Goal: Information Seeking & Learning: Learn about a topic

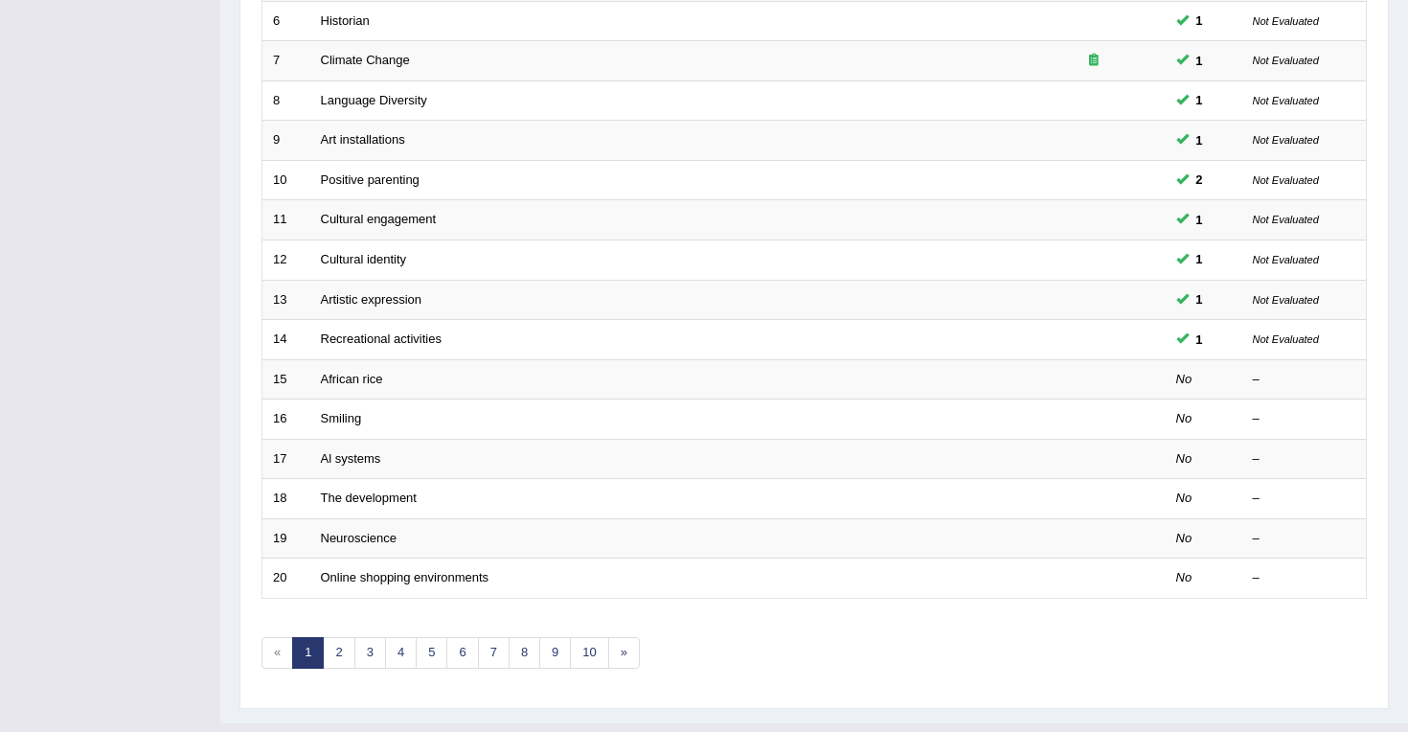
scroll to position [508, 0]
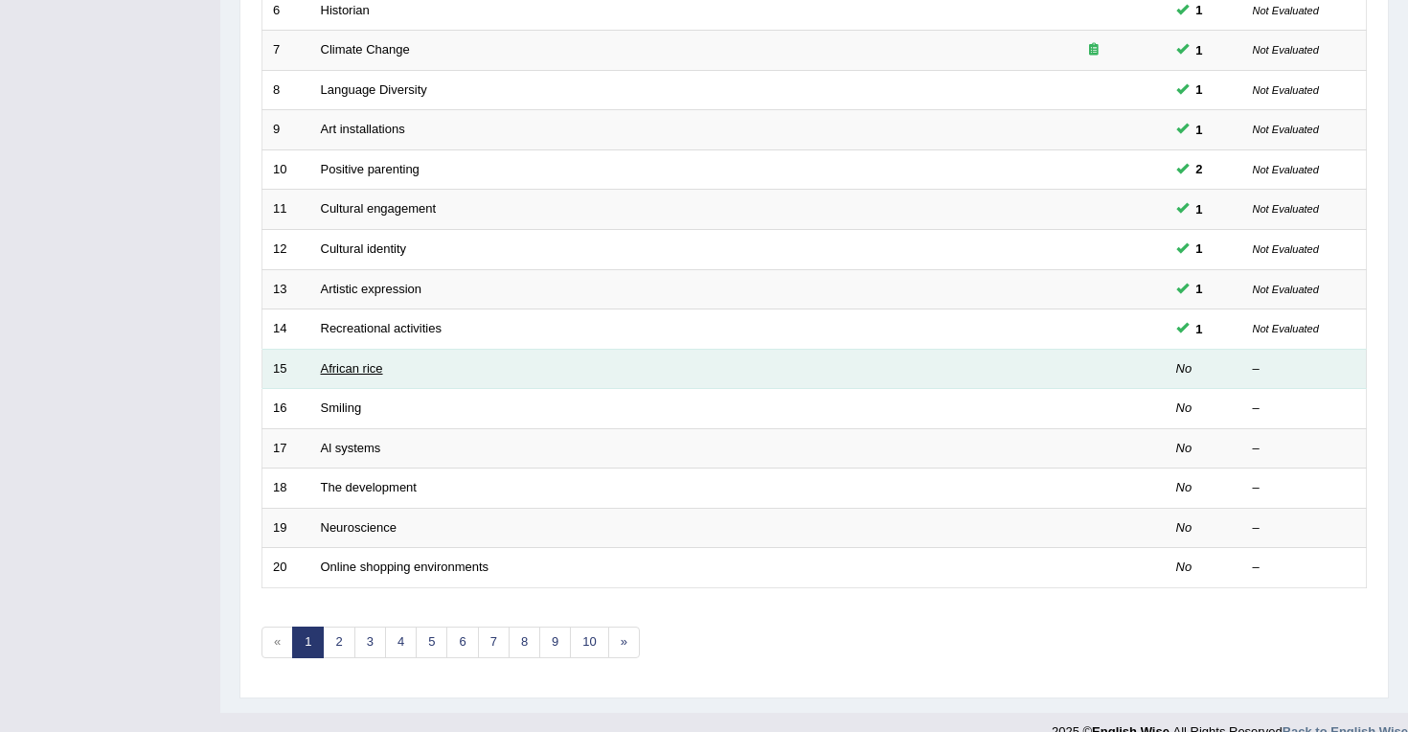
click at [357, 368] on link "African rice" at bounding box center [352, 368] width 62 height 14
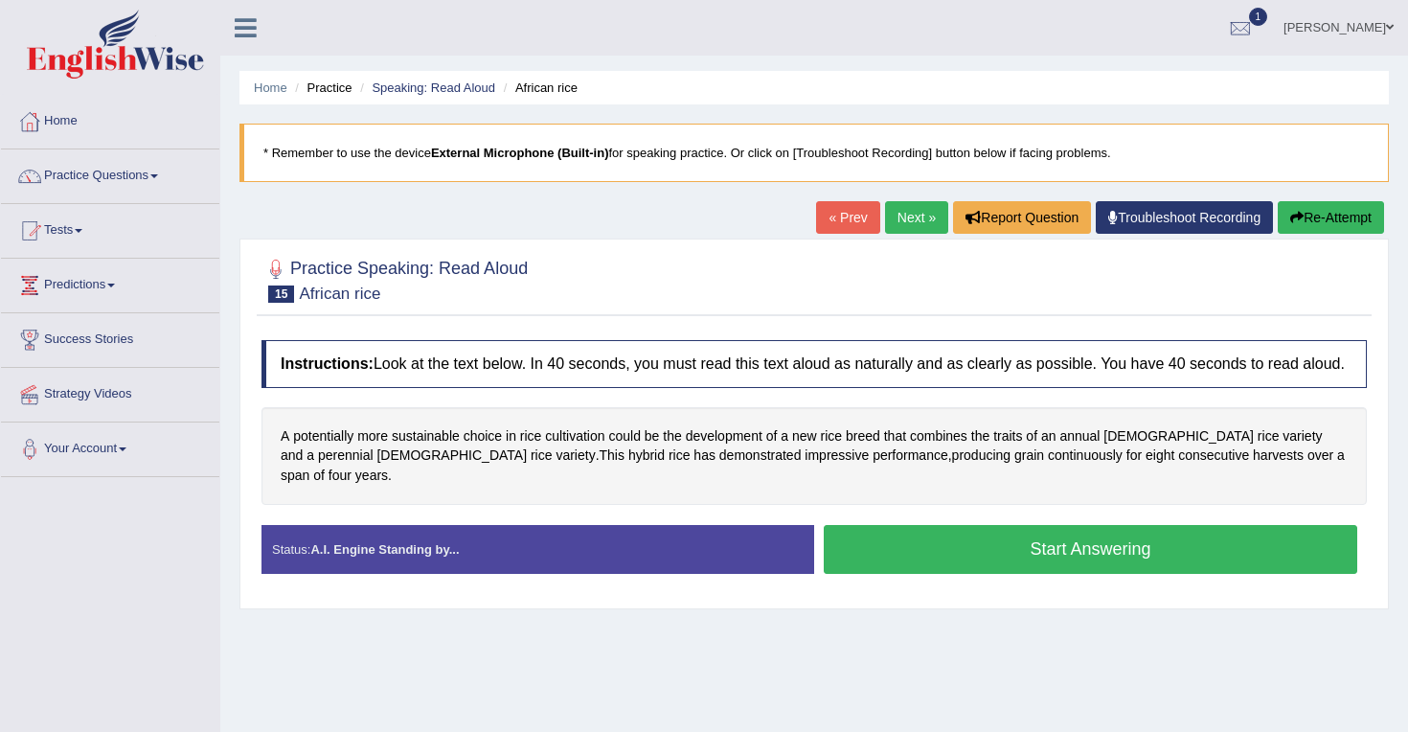
click at [1016, 550] on button "Start Answering" at bounding box center [1091, 549] width 534 height 49
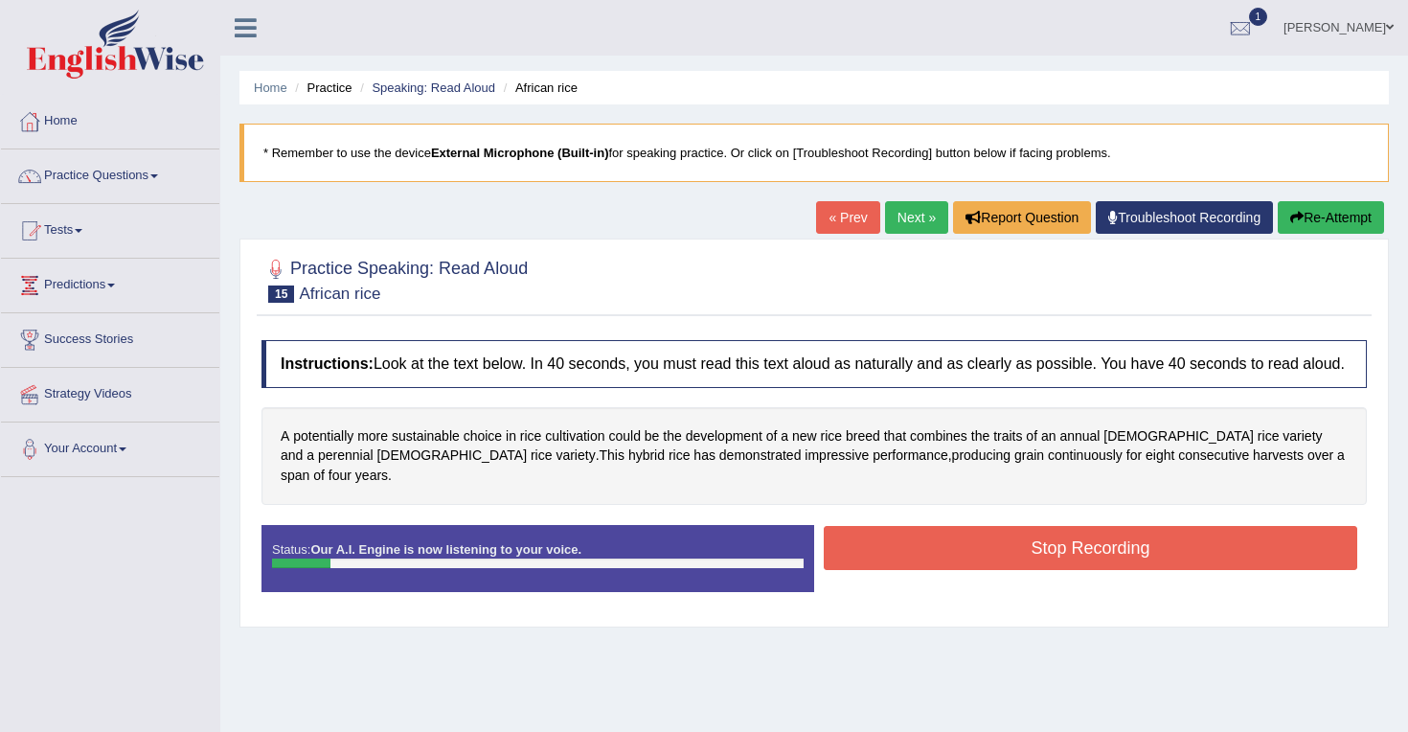
click at [1001, 555] on button "Stop Recording" at bounding box center [1091, 548] width 534 height 44
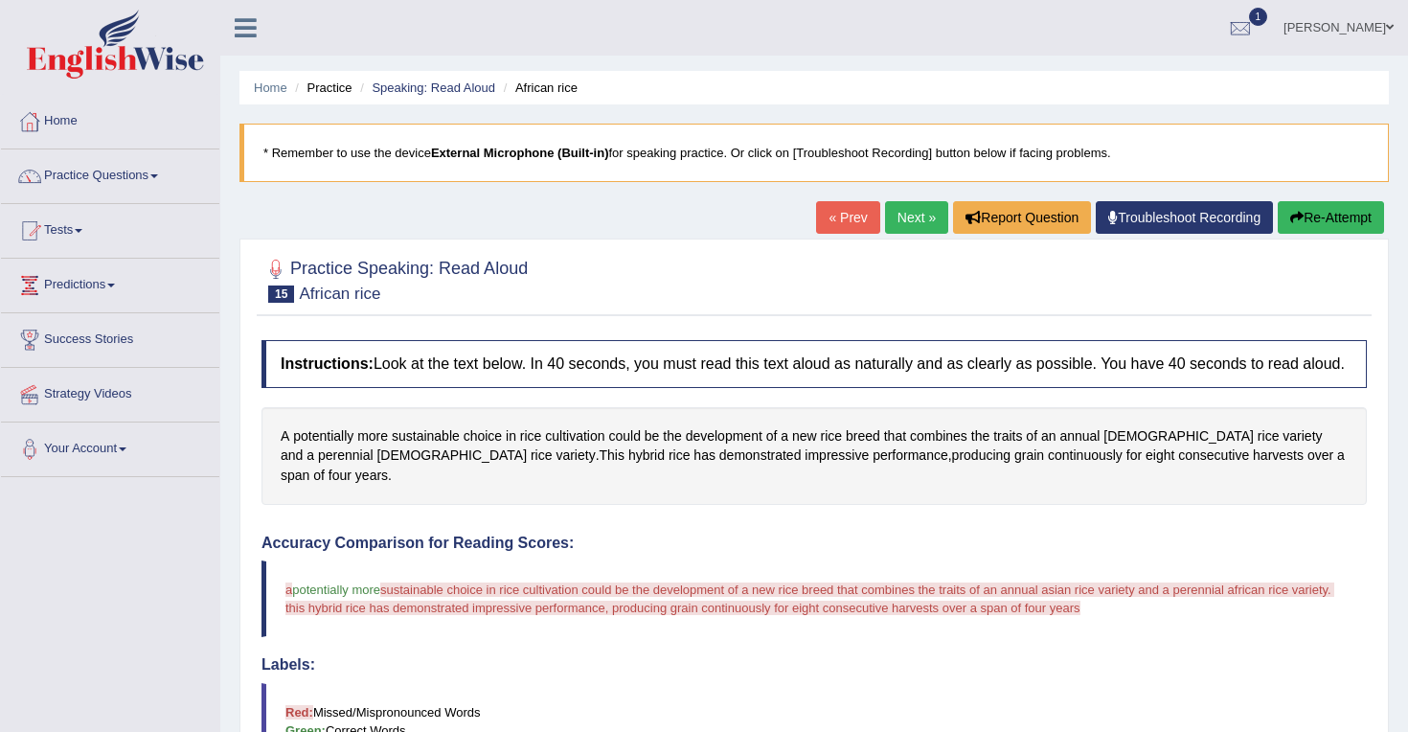
click at [1310, 232] on button "Re-Attempt" at bounding box center [1331, 217] width 106 height 33
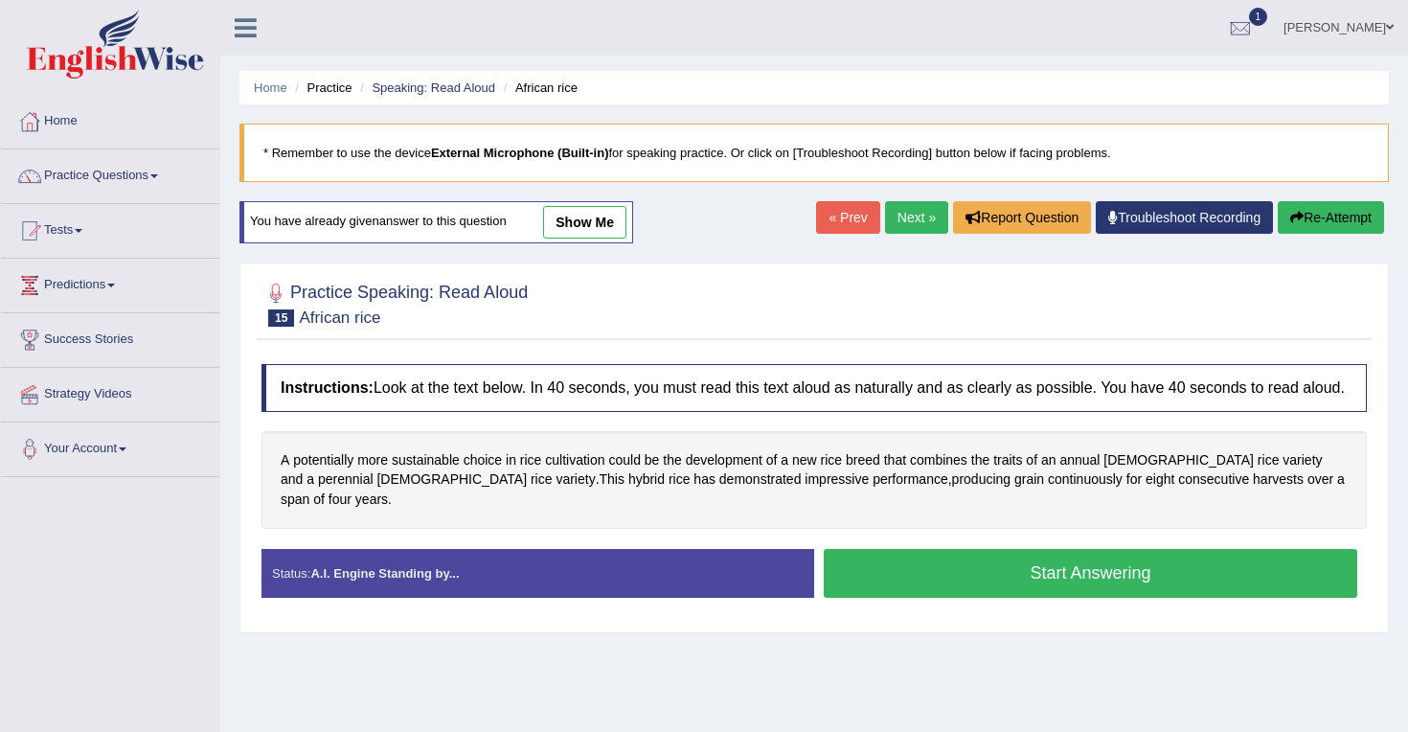
click at [943, 572] on button "Start Answering" at bounding box center [1091, 573] width 534 height 49
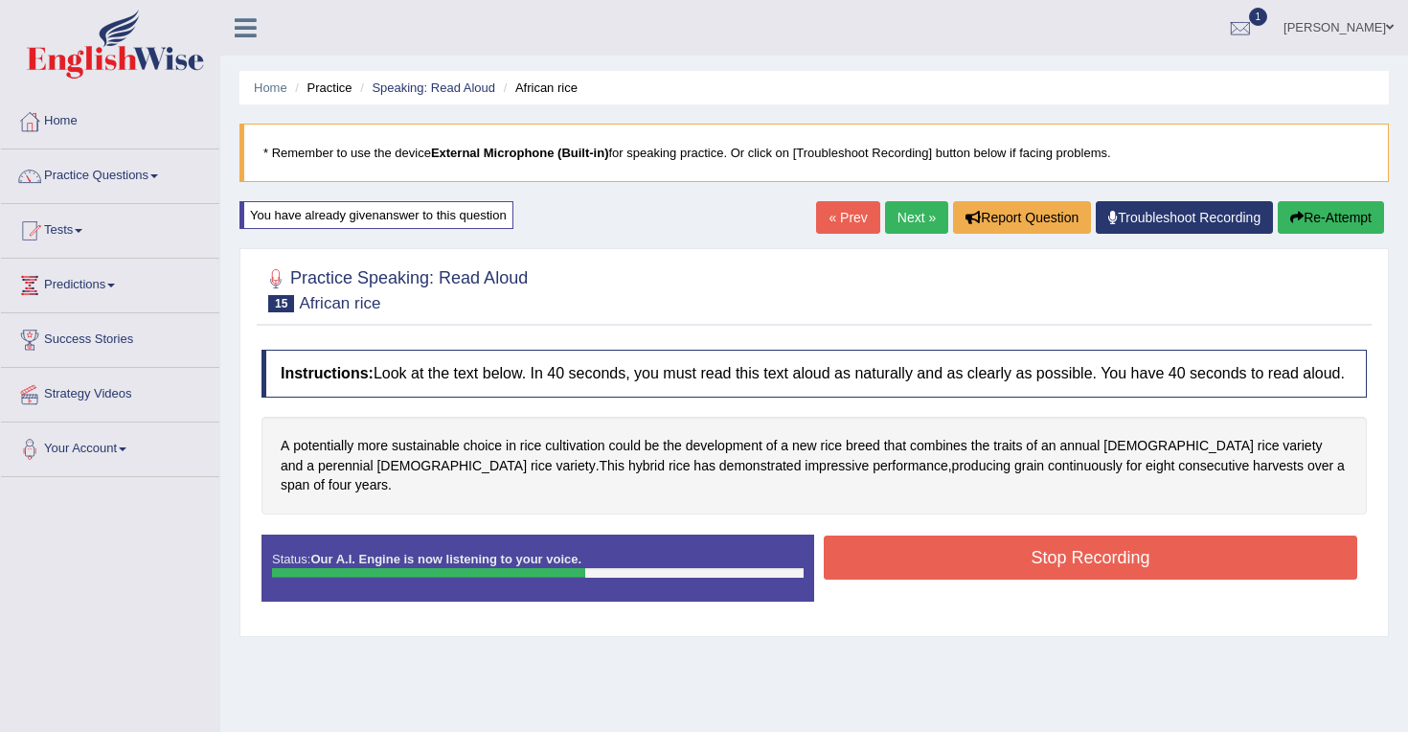
click at [1090, 552] on button "Stop Recording" at bounding box center [1091, 558] width 534 height 44
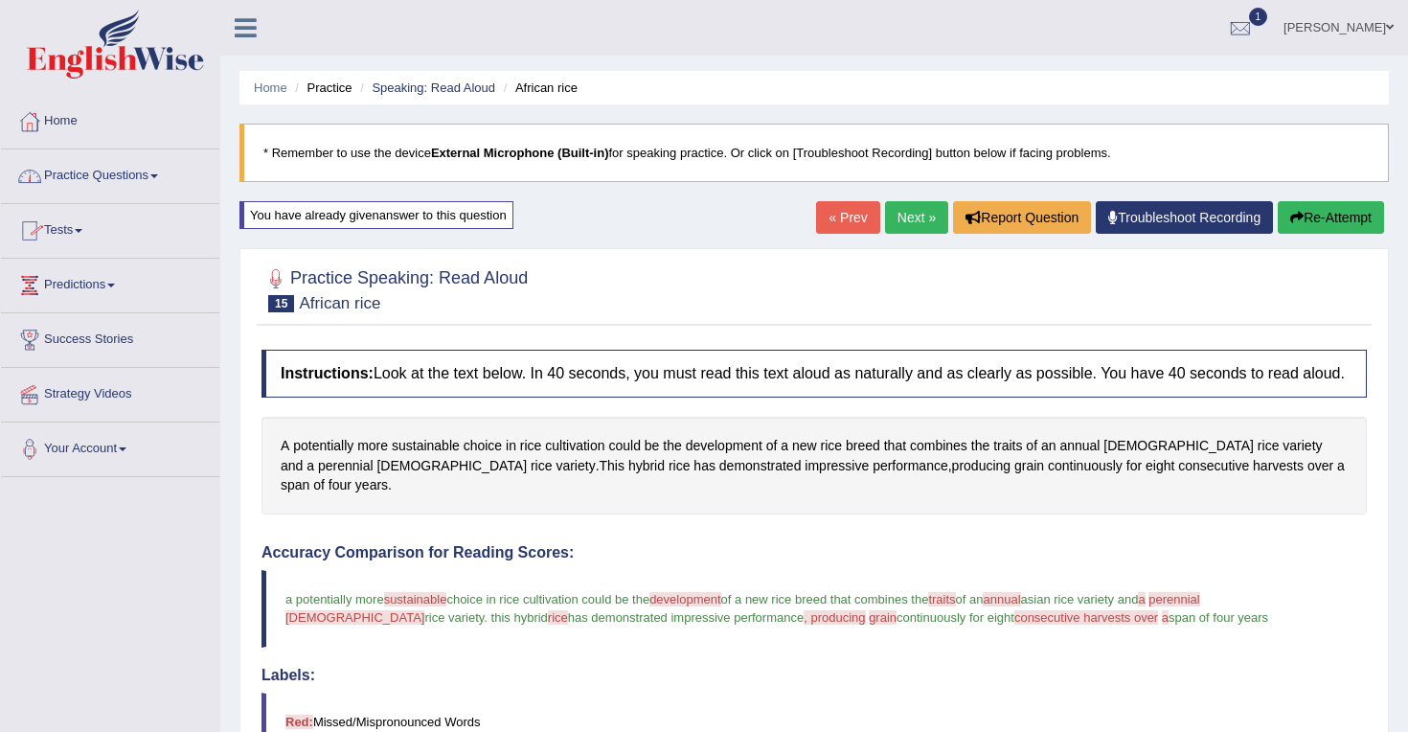
click at [158, 176] on span at bounding box center [154, 176] width 8 height 4
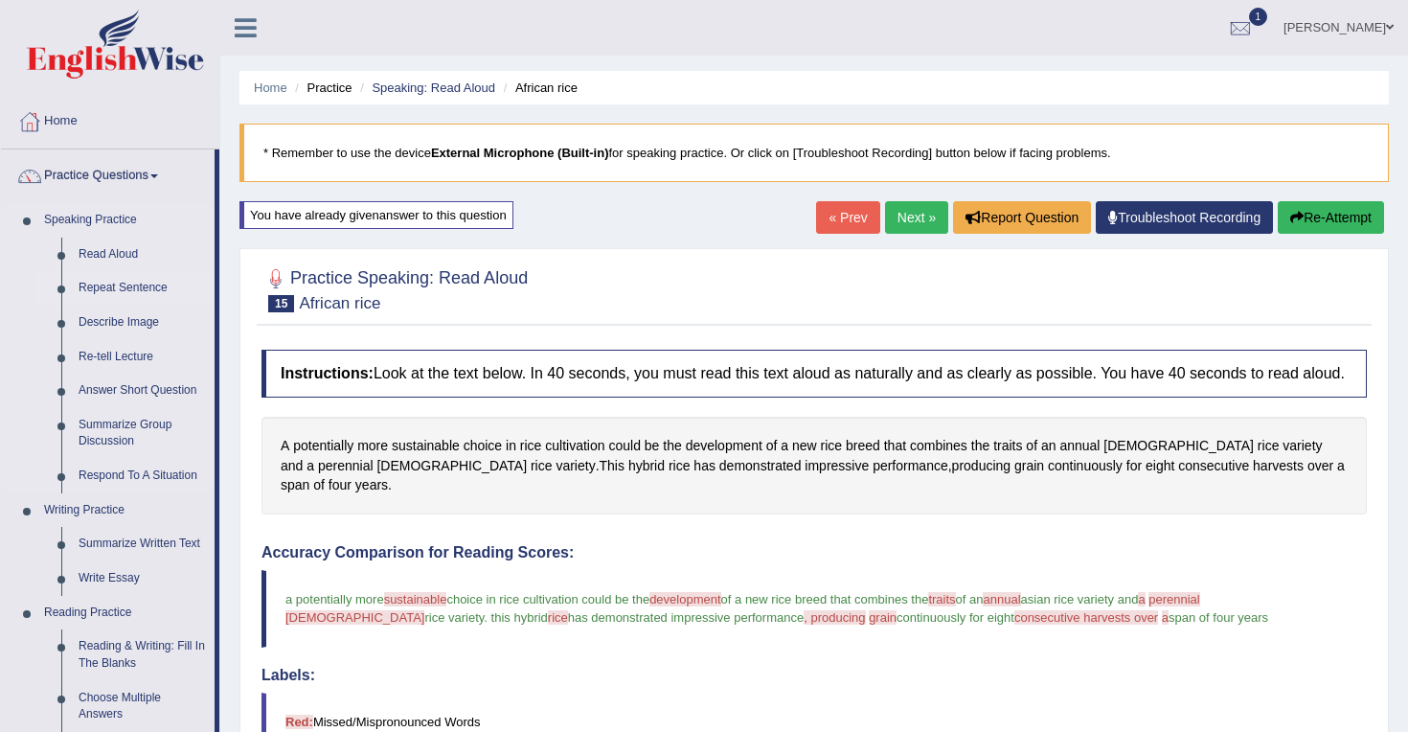
click at [127, 291] on link "Repeat Sentence" at bounding box center [142, 288] width 145 height 34
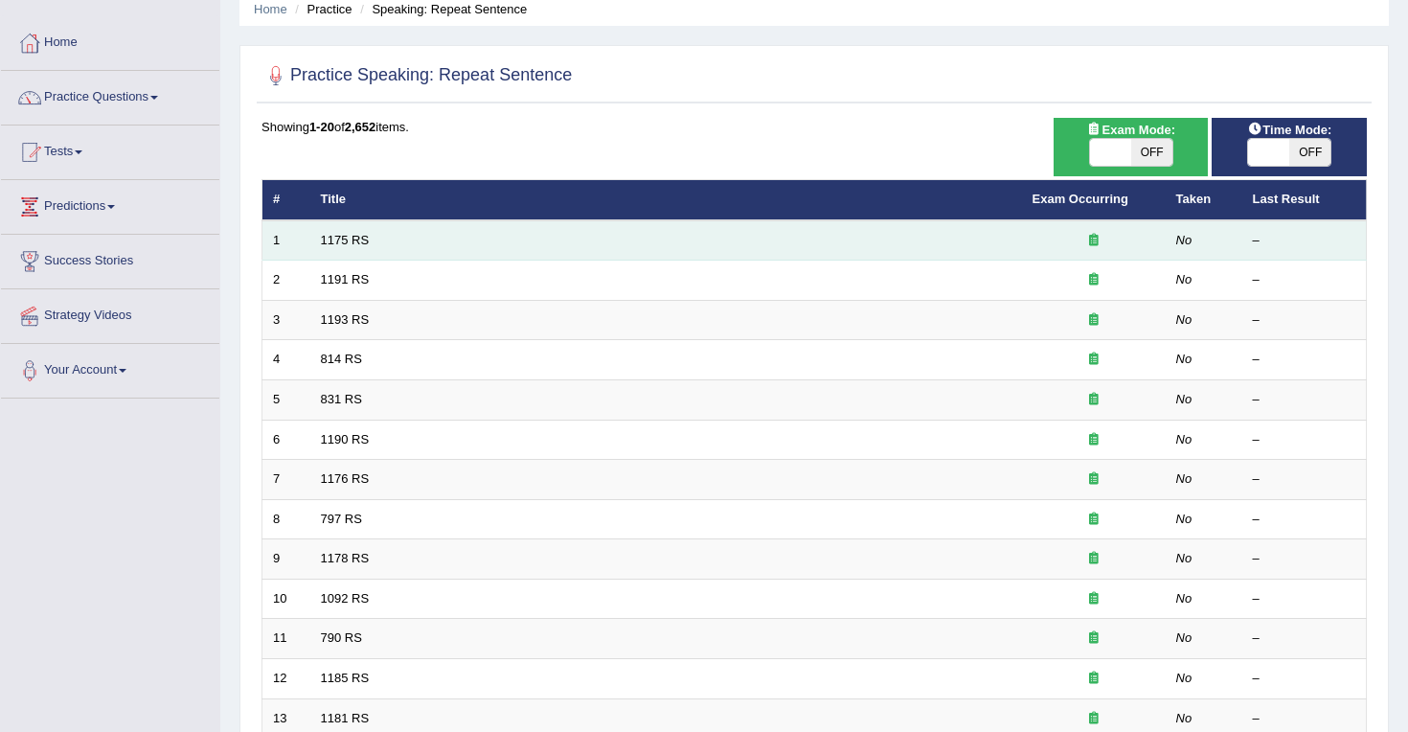
scroll to position [80, 0]
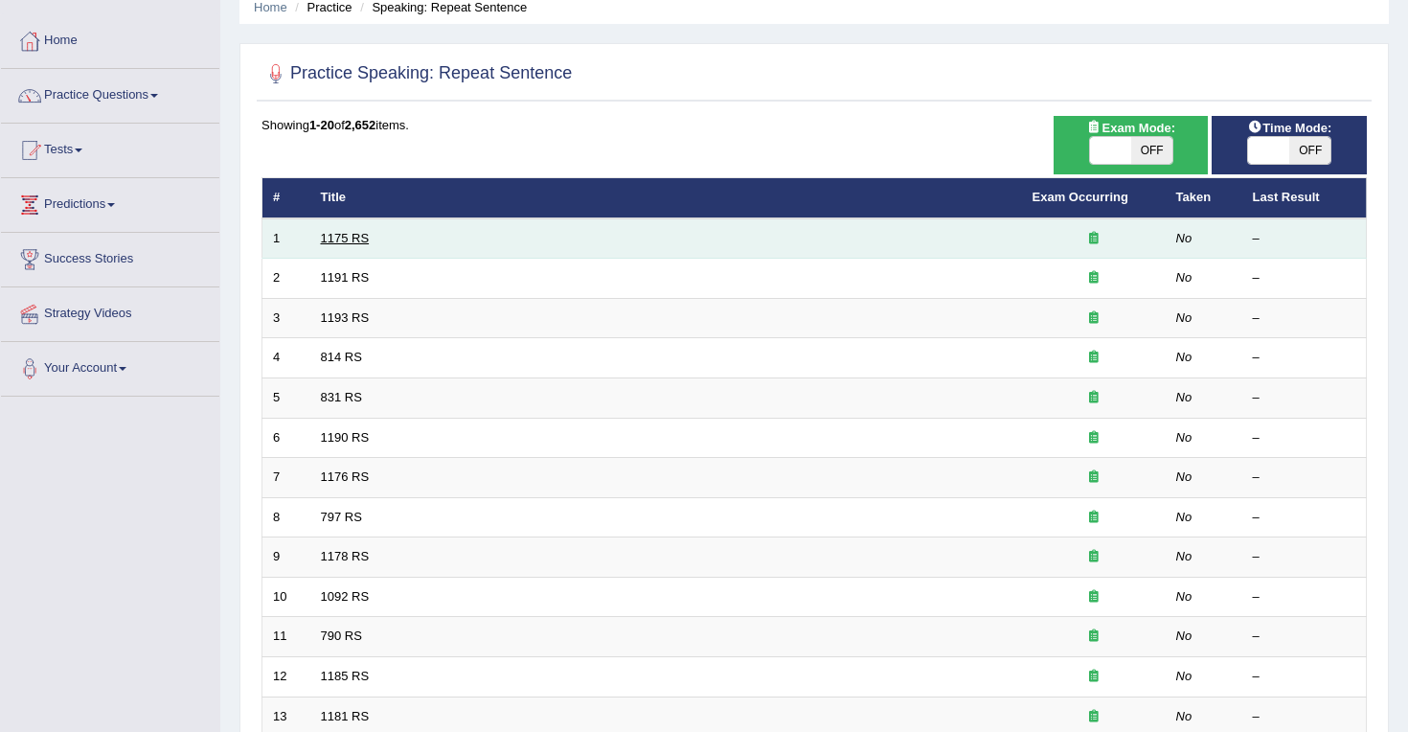
click at [342, 244] on link "1175 RS" at bounding box center [345, 238] width 49 height 14
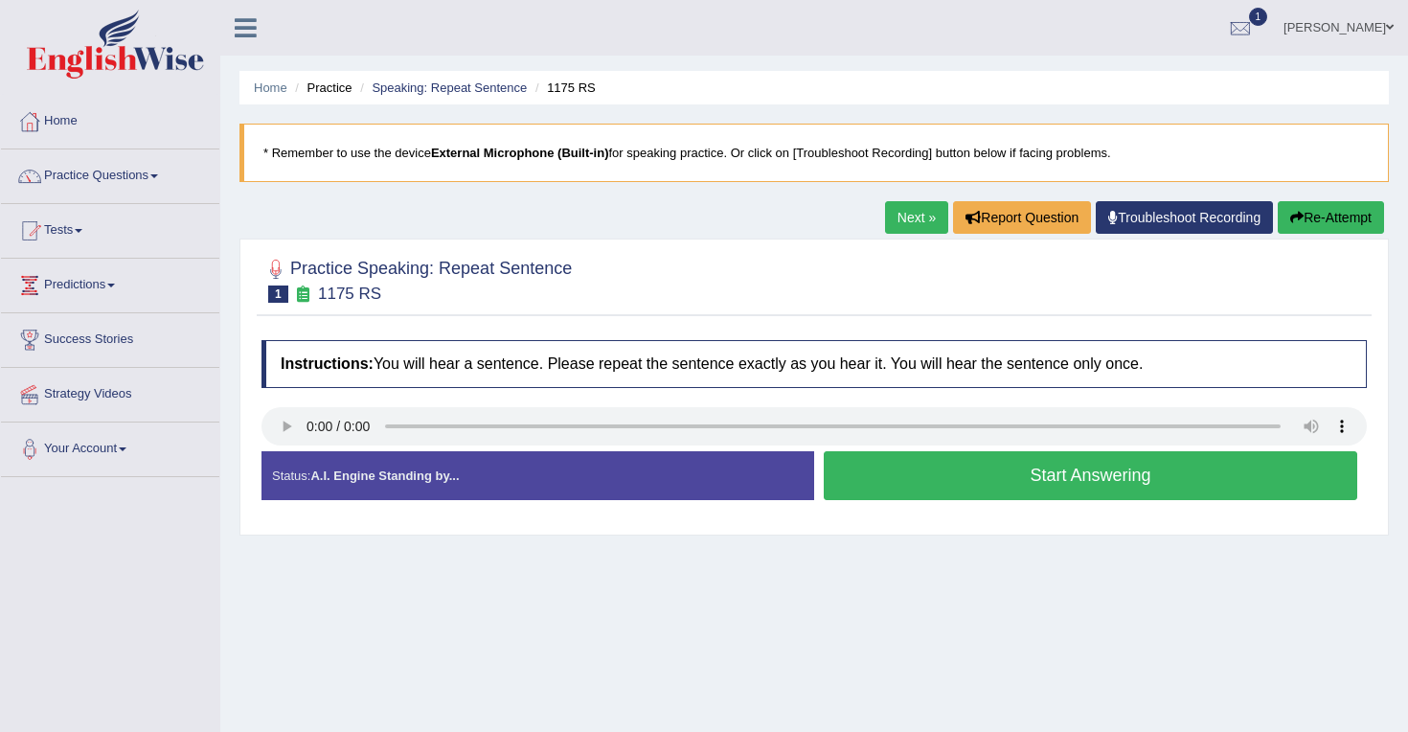
click at [941, 473] on button "Start Answering" at bounding box center [1091, 475] width 534 height 49
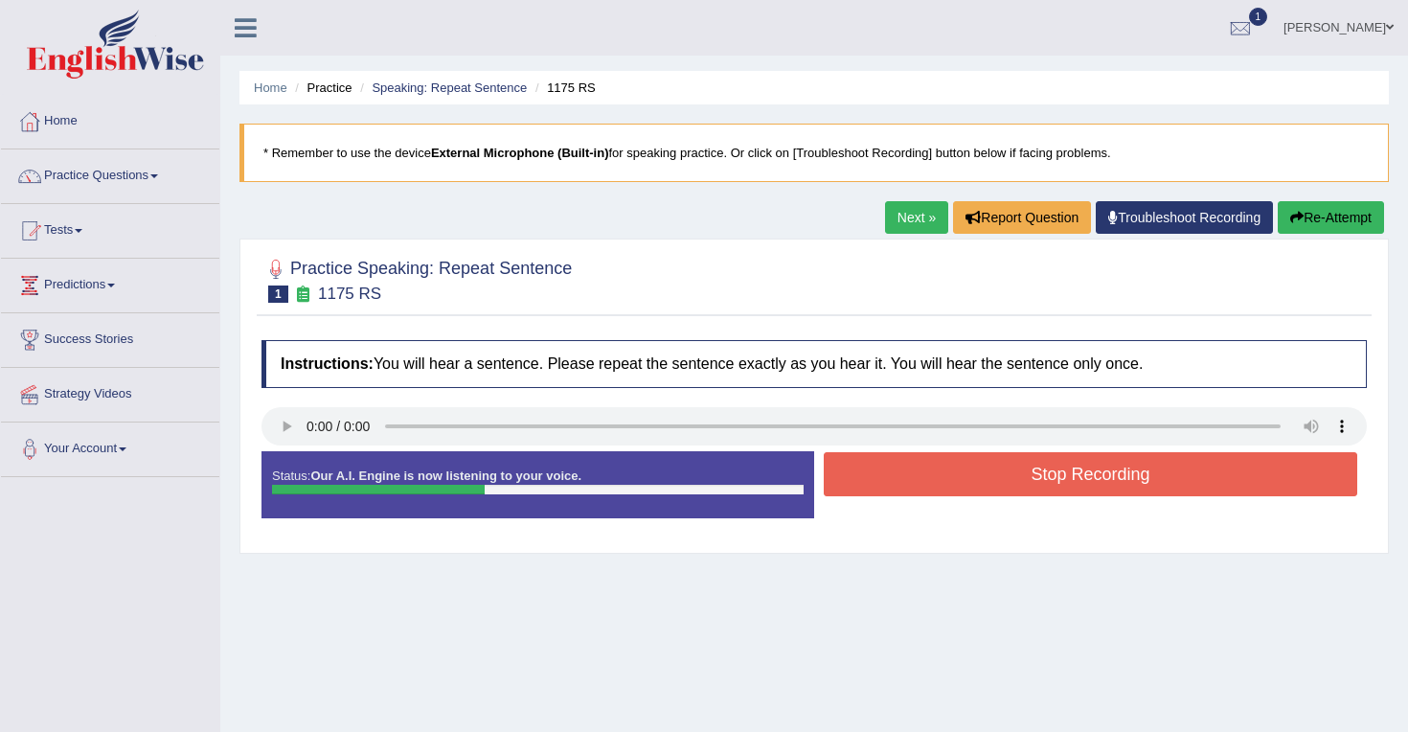
click at [941, 473] on button "Stop Recording" at bounding box center [1091, 474] width 534 height 44
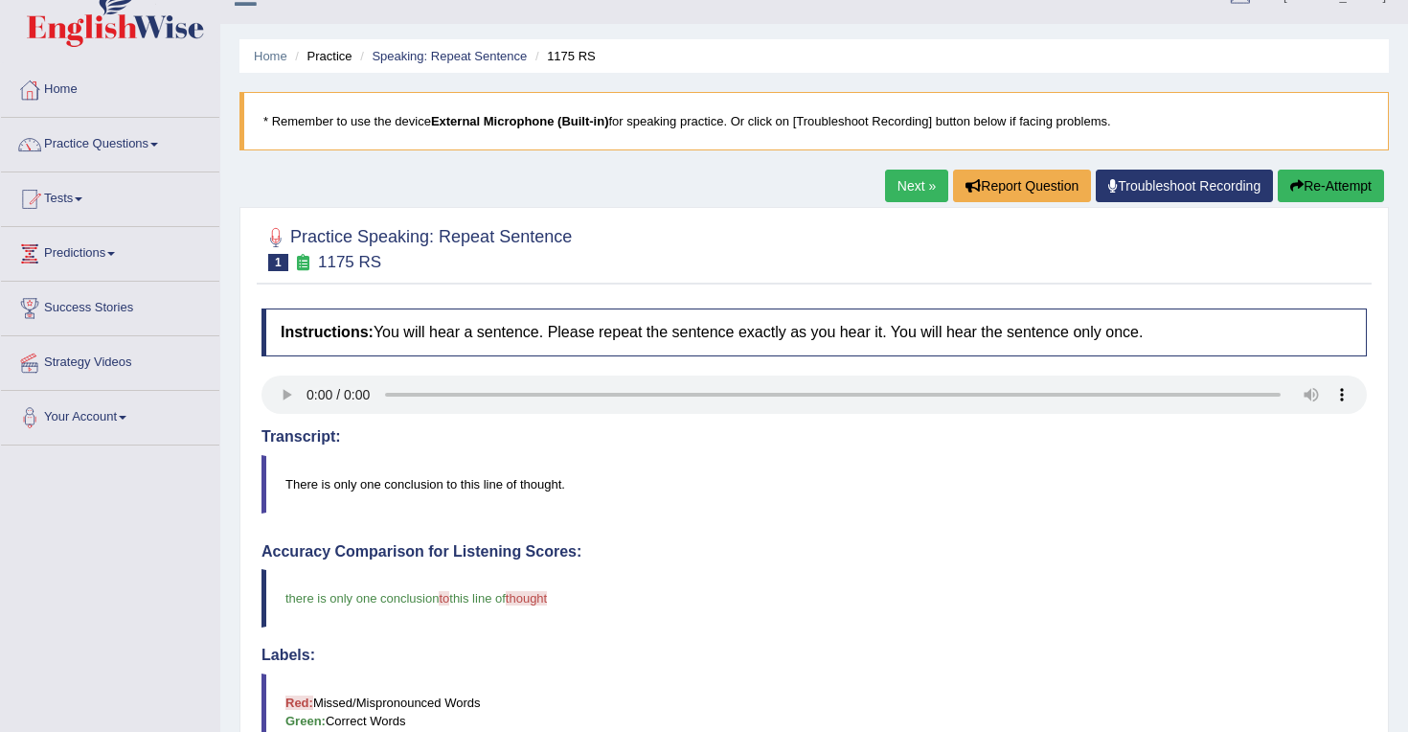
scroll to position [27, 0]
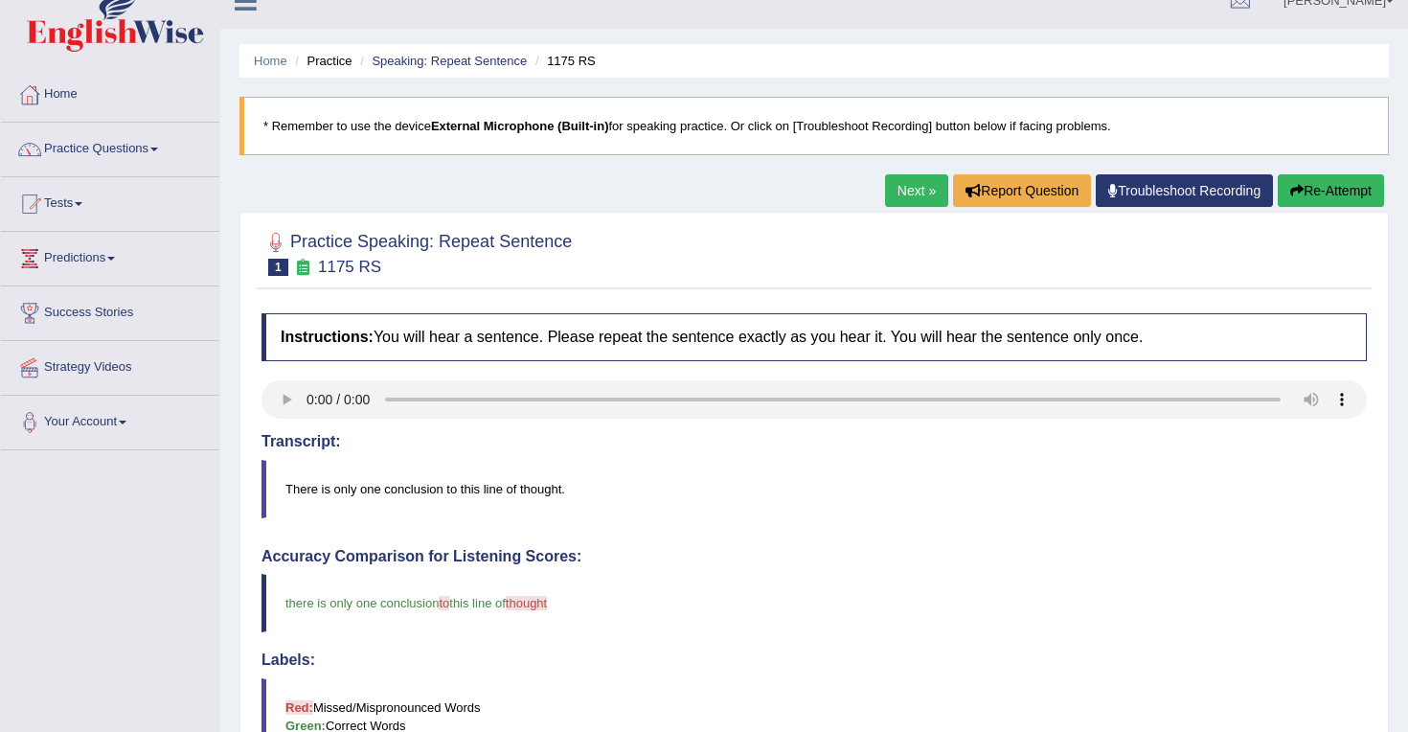
click at [893, 194] on link "Next »" at bounding box center [916, 190] width 63 height 33
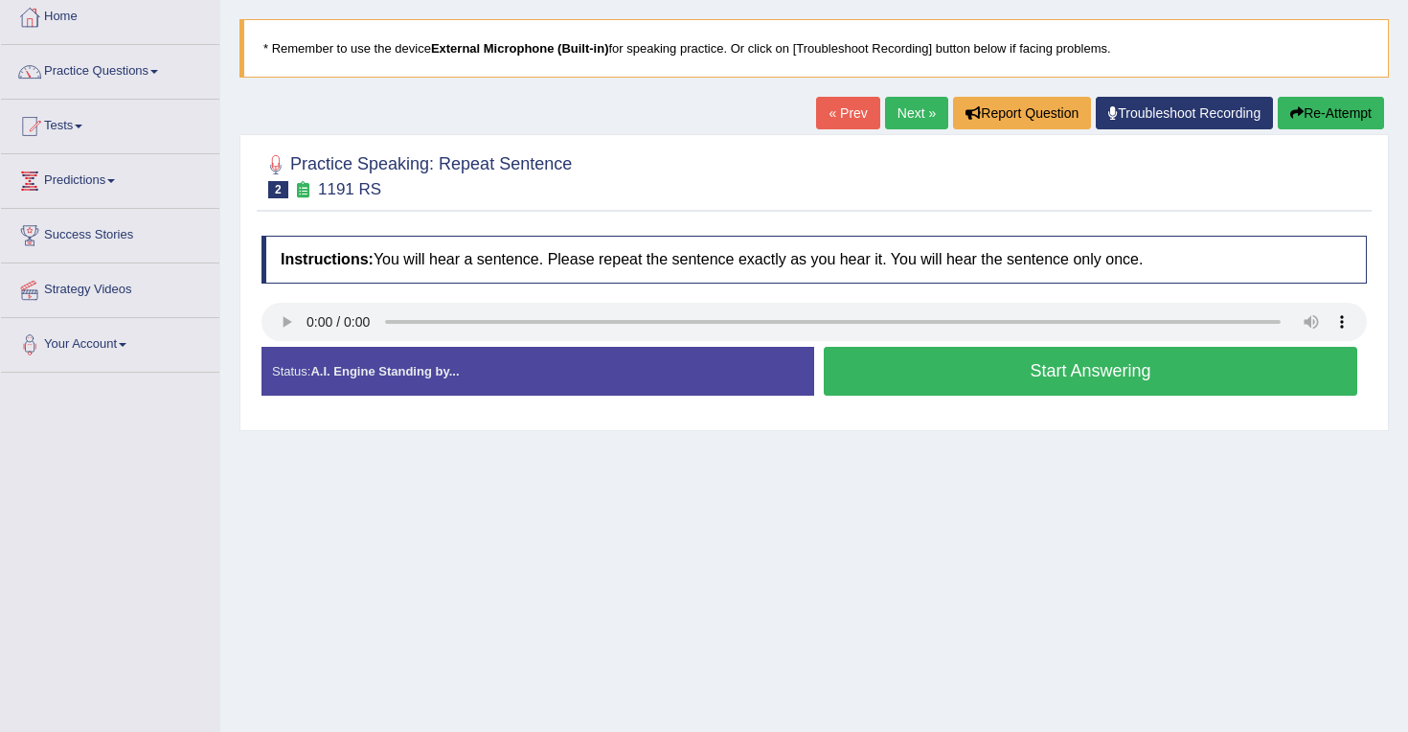
scroll to position [117, 0]
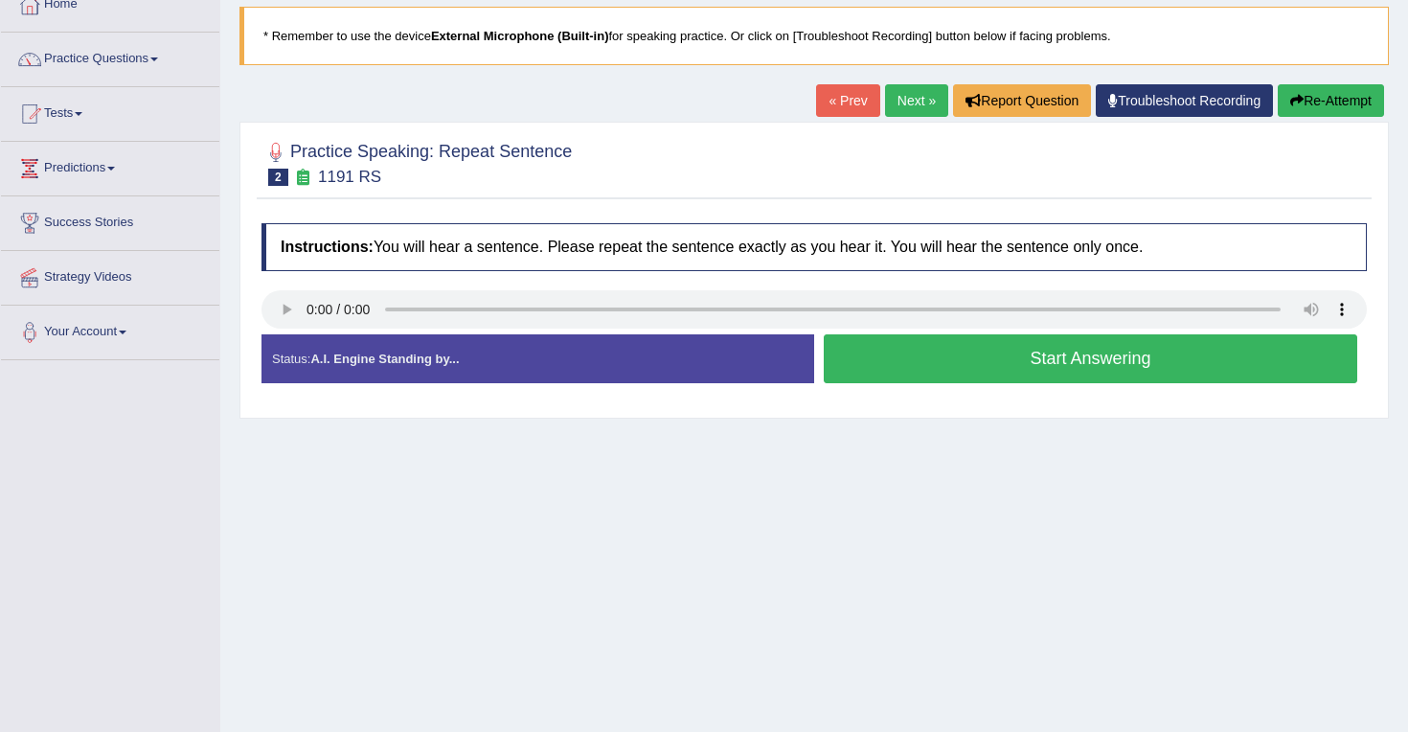
click at [959, 355] on button "Start Answering" at bounding box center [1091, 358] width 534 height 49
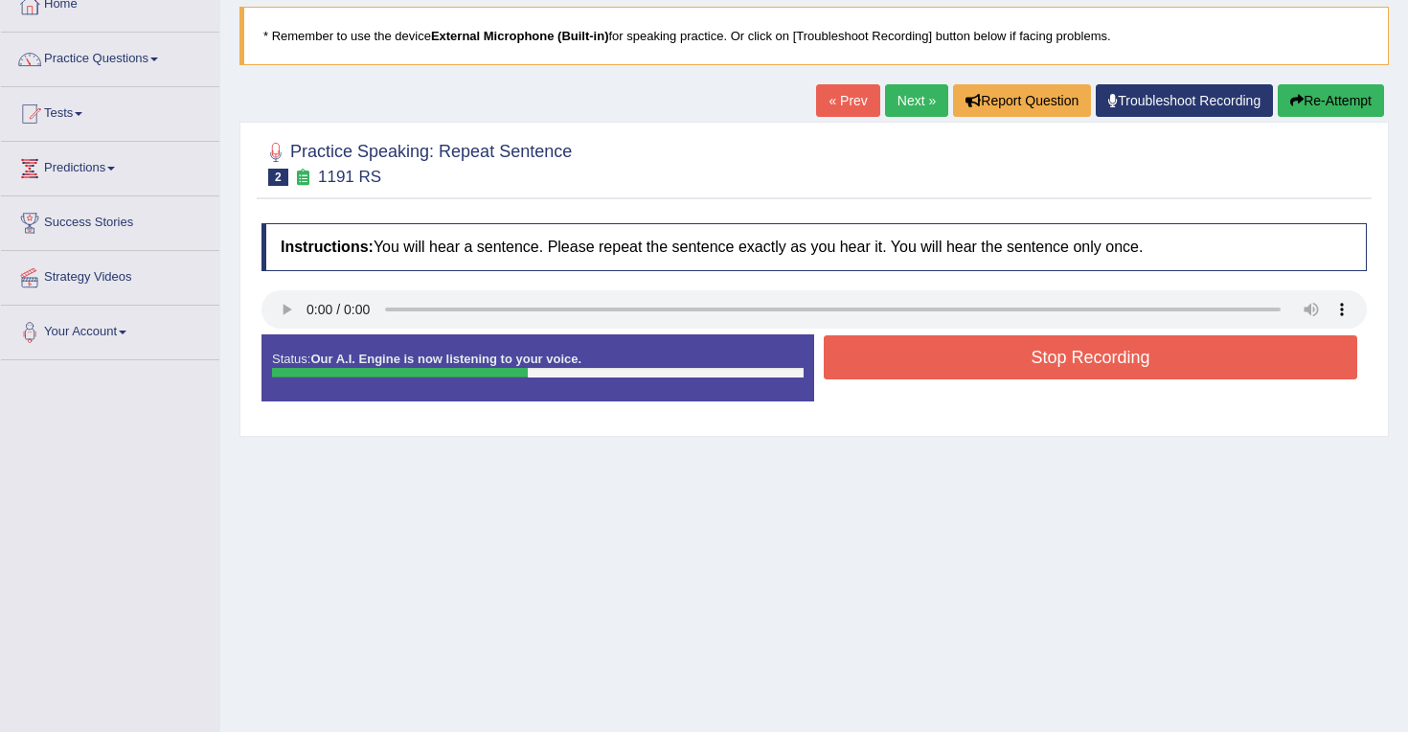
click at [959, 355] on button "Stop Recording" at bounding box center [1091, 357] width 534 height 44
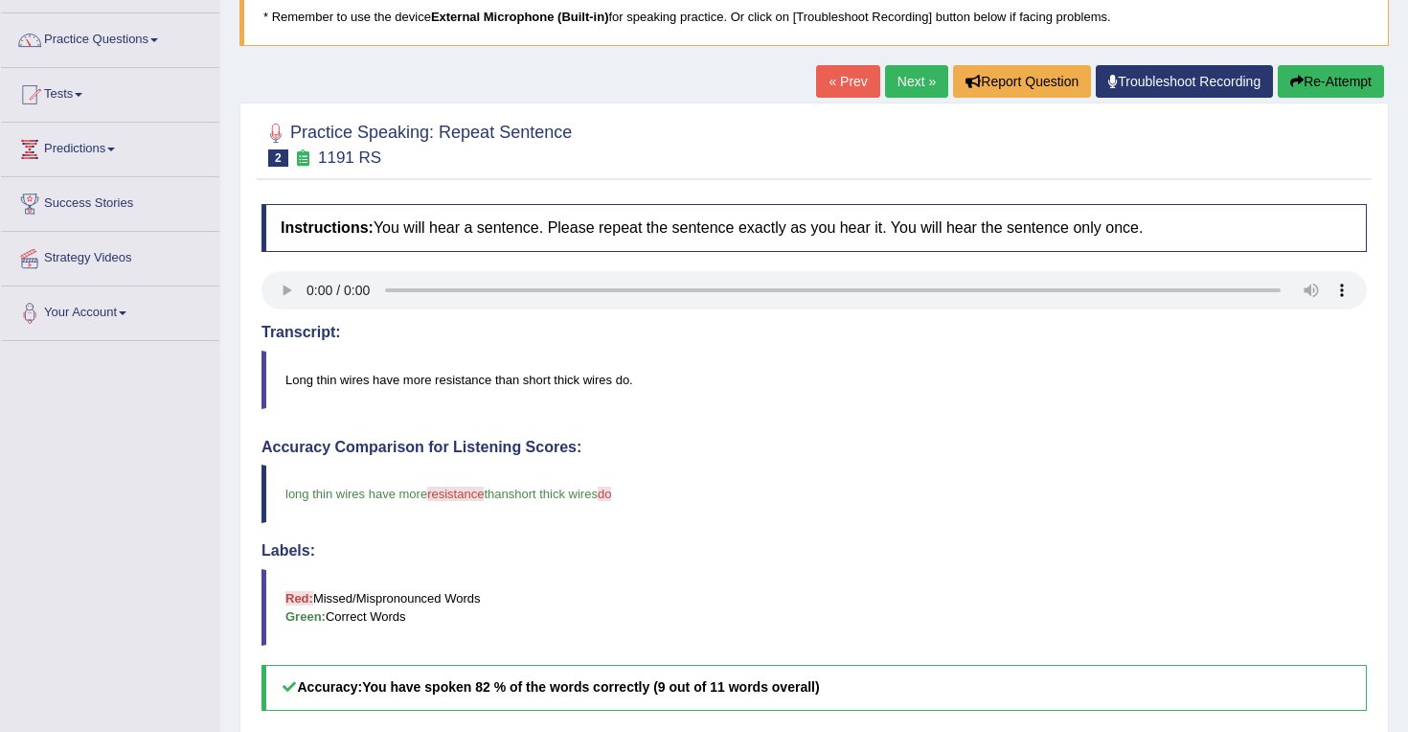
scroll to position [58, 0]
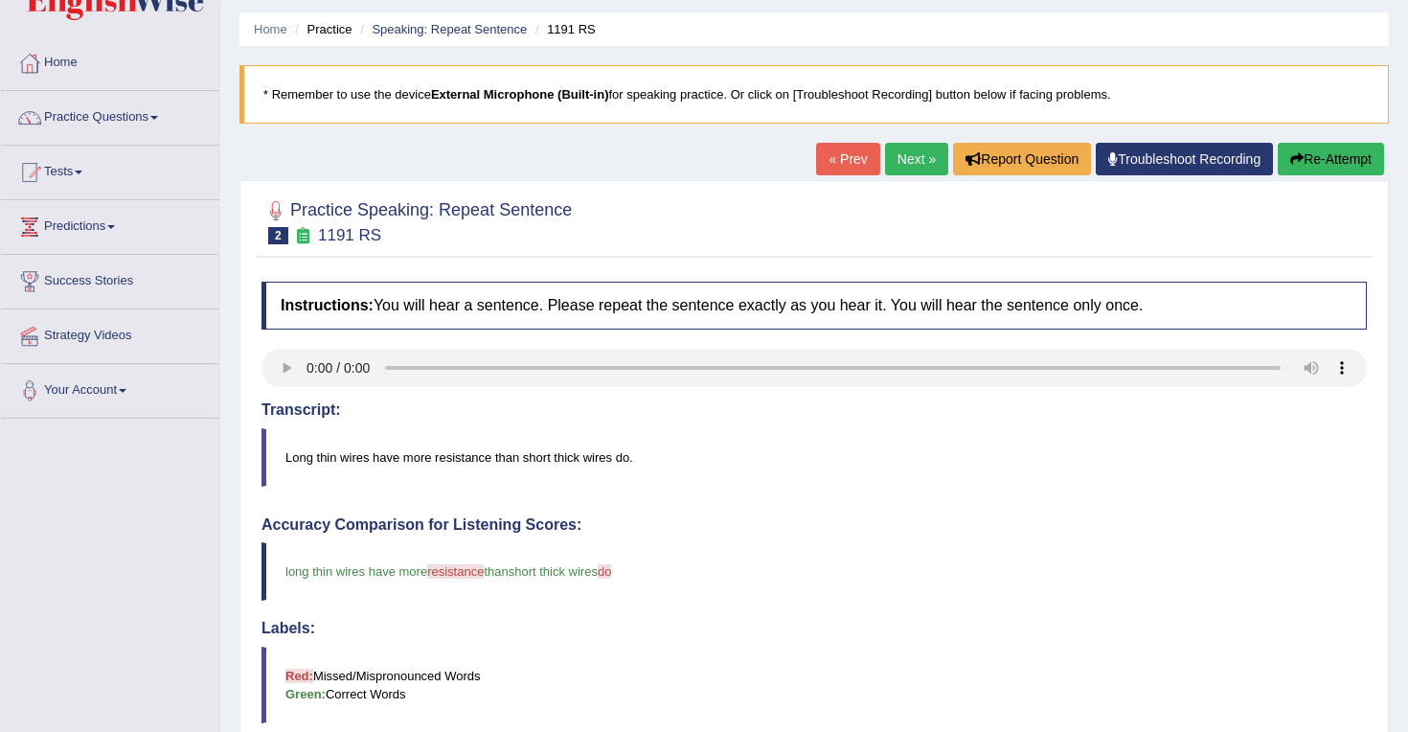
click at [902, 157] on link "Next »" at bounding box center [916, 159] width 63 height 33
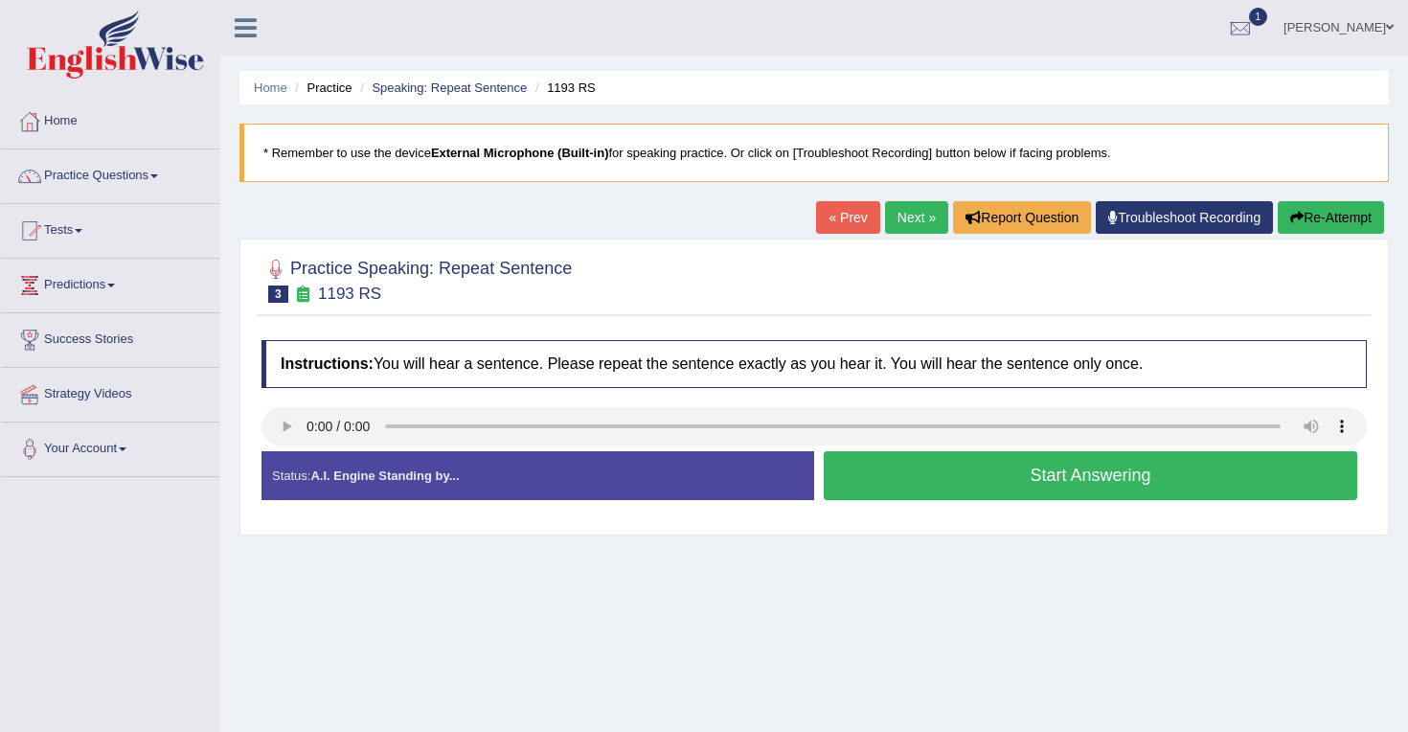
click at [1081, 482] on button "Start Answering" at bounding box center [1091, 475] width 534 height 49
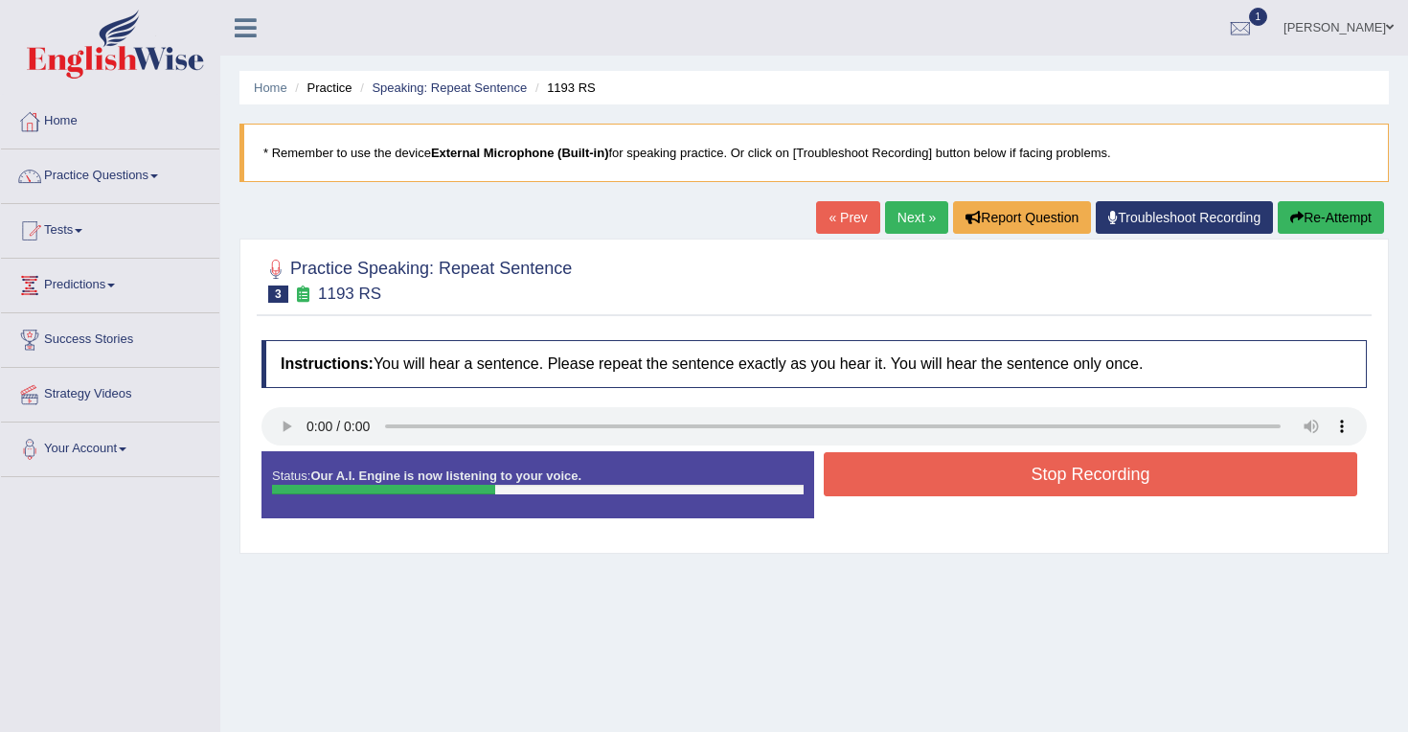
click at [1081, 482] on button "Stop Recording" at bounding box center [1091, 474] width 534 height 44
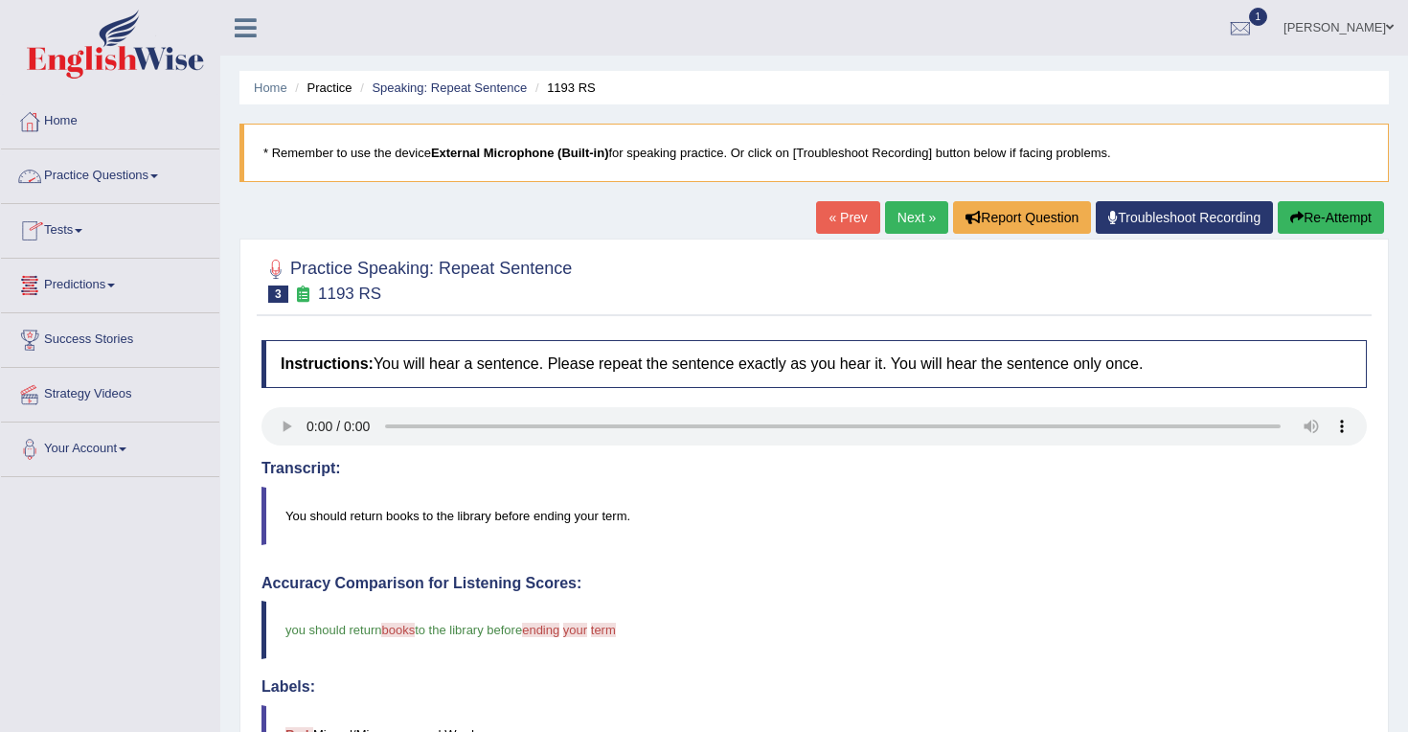
click at [159, 176] on link "Practice Questions" at bounding box center [110, 173] width 218 height 48
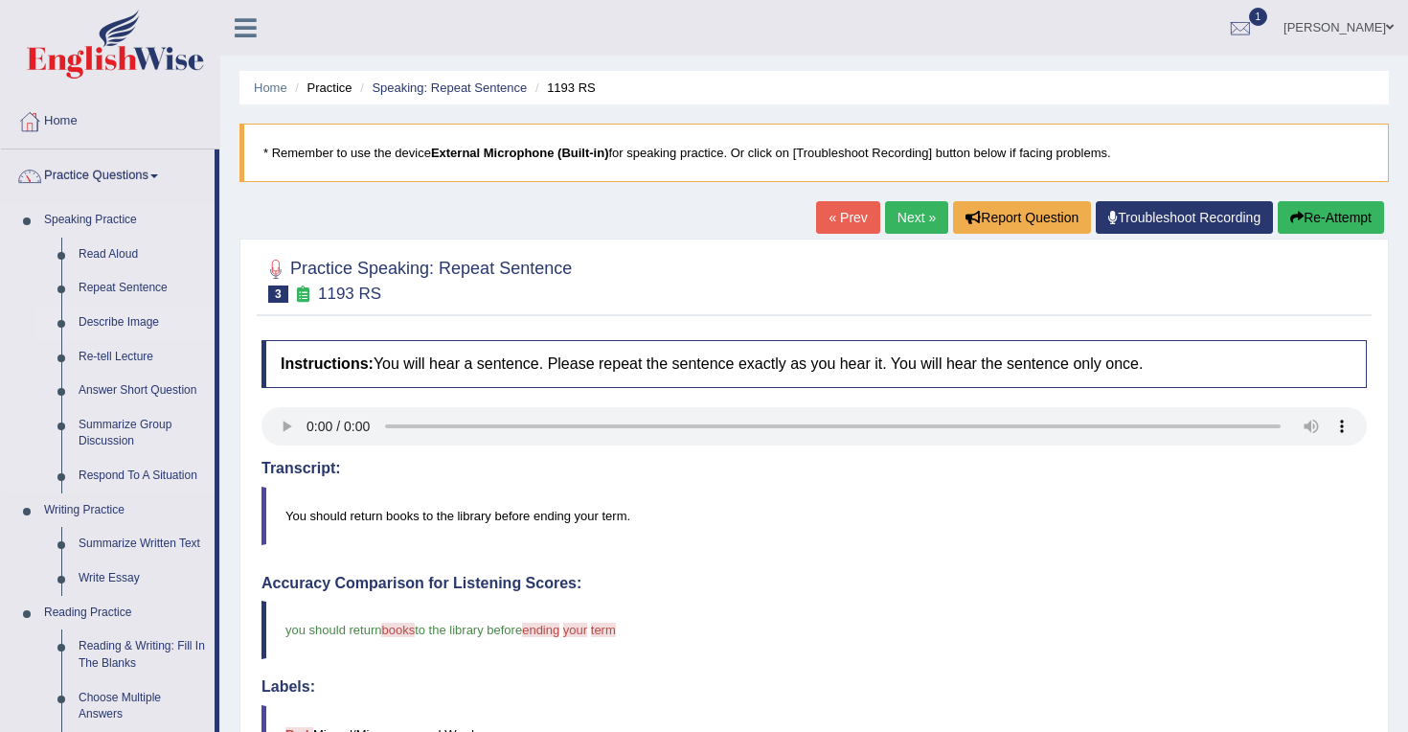
click at [111, 322] on link "Describe Image" at bounding box center [142, 323] width 145 height 34
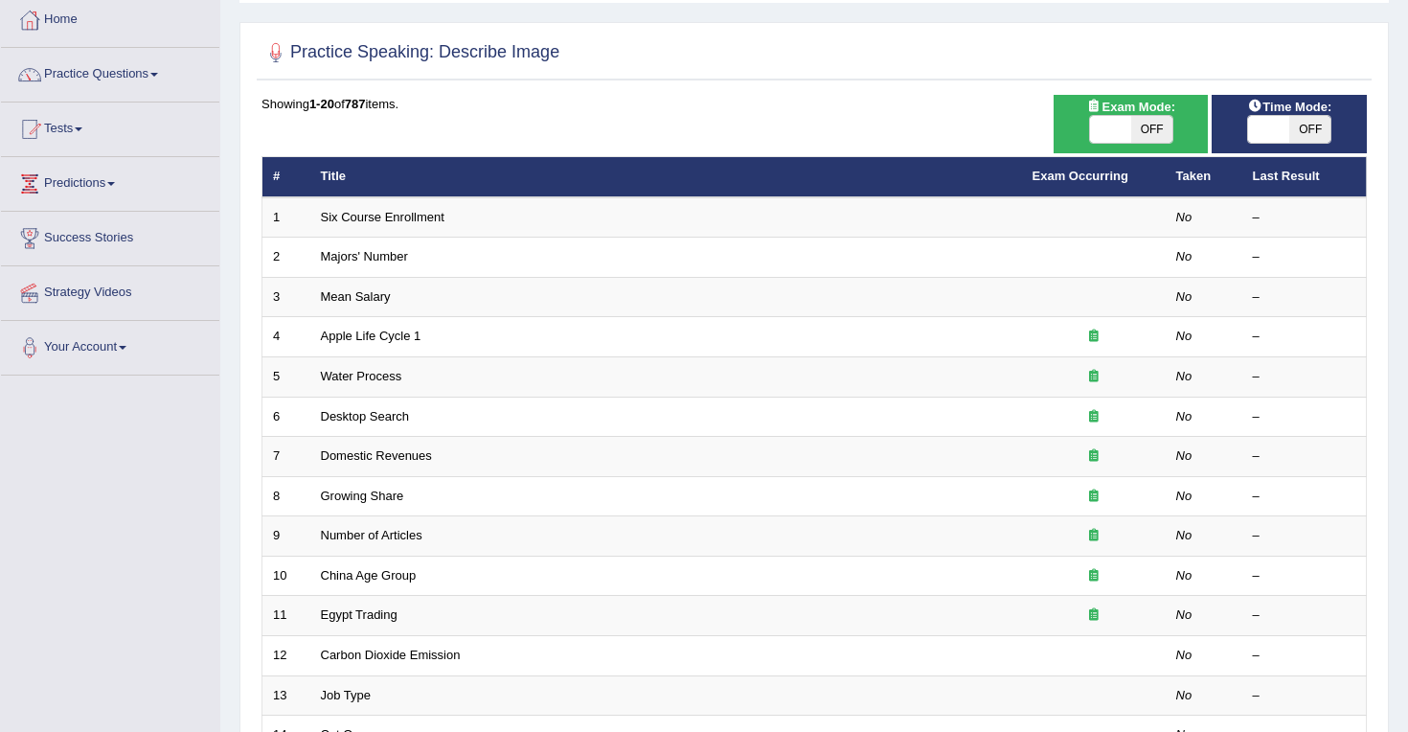
scroll to position [103, 0]
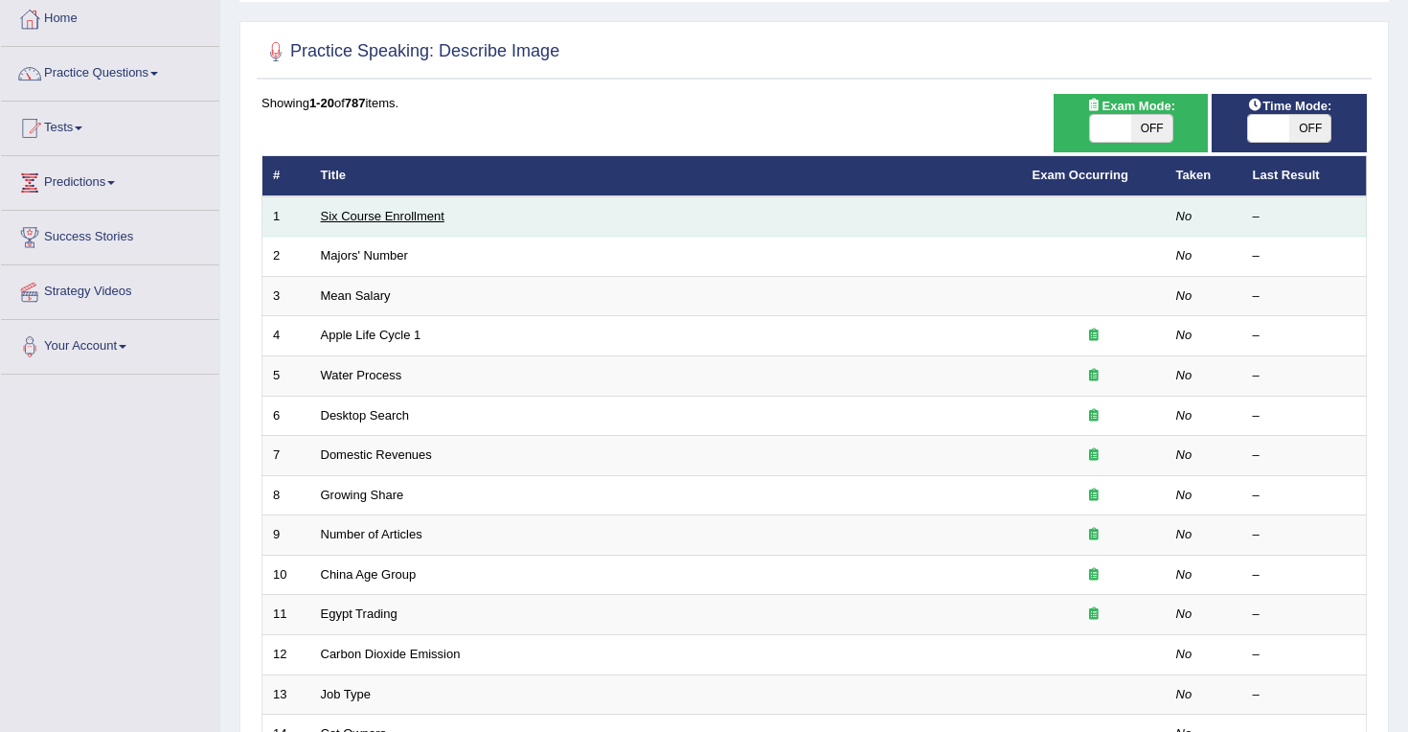
click at [389, 216] on link "Six Course Enrollment" at bounding box center [383, 216] width 124 height 14
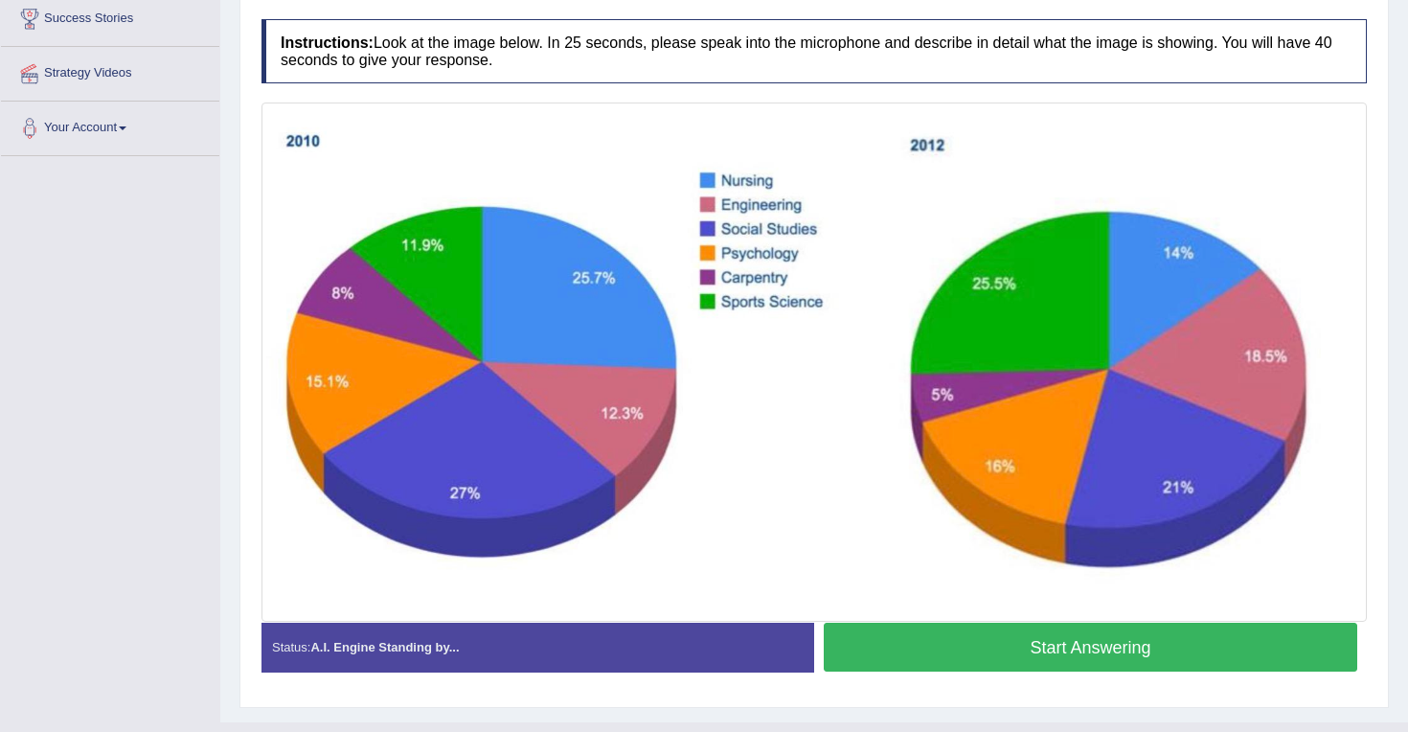
scroll to position [325, 0]
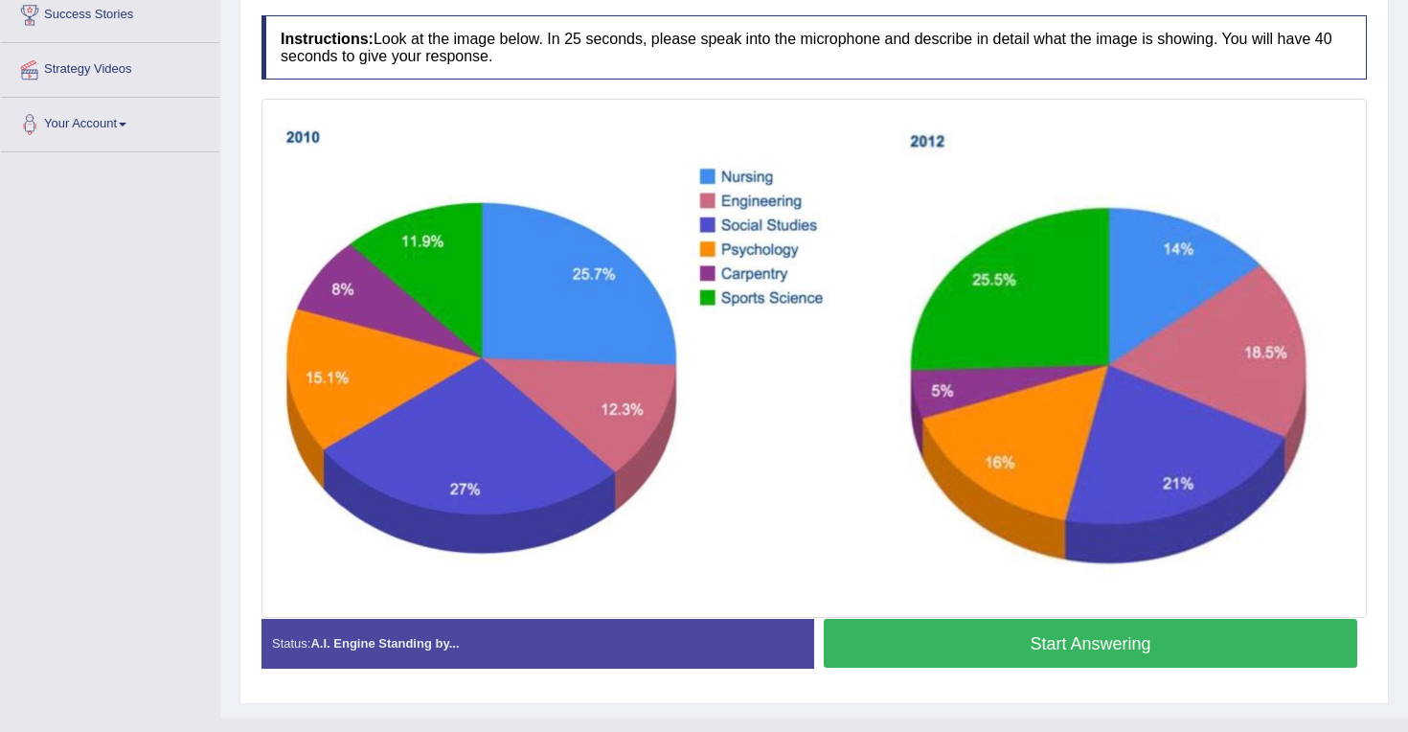
click at [977, 644] on button "Start Answering" at bounding box center [1091, 643] width 534 height 49
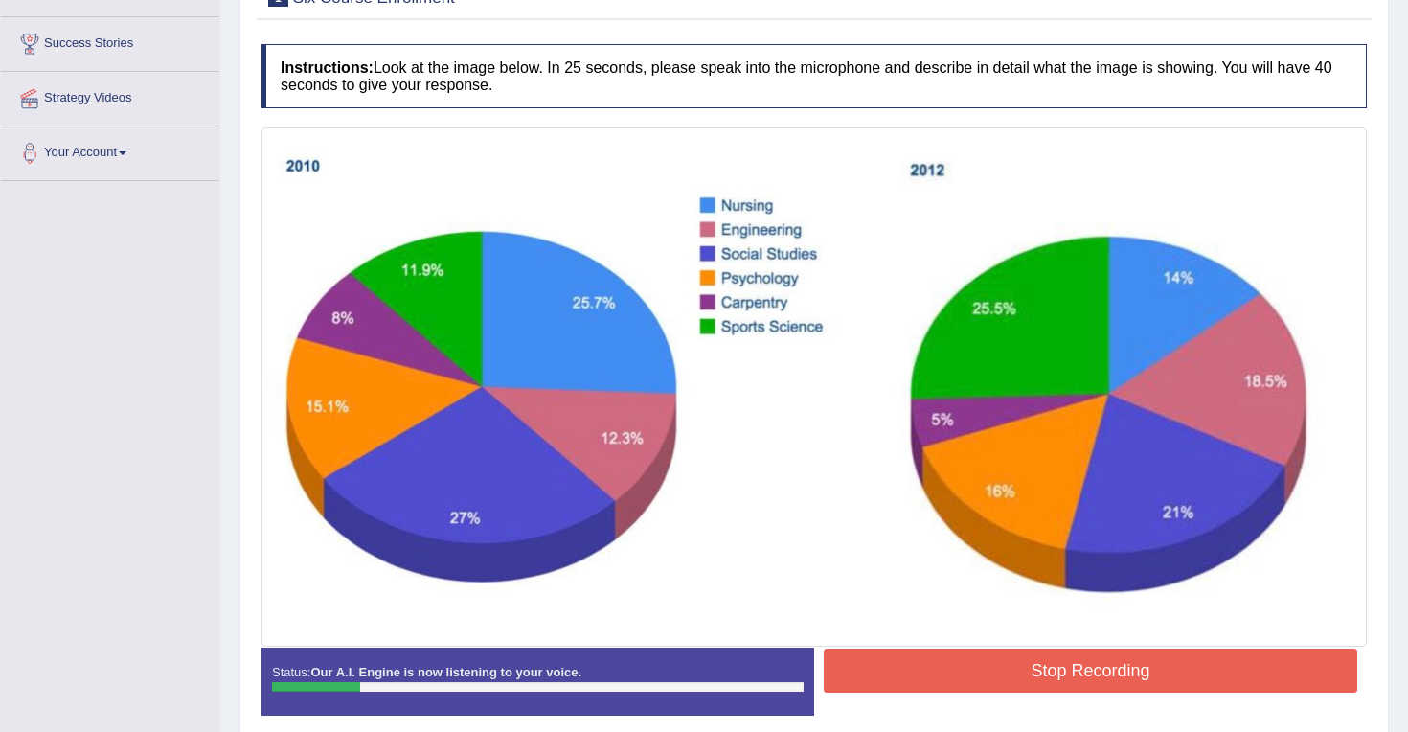
scroll to position [306, 0]
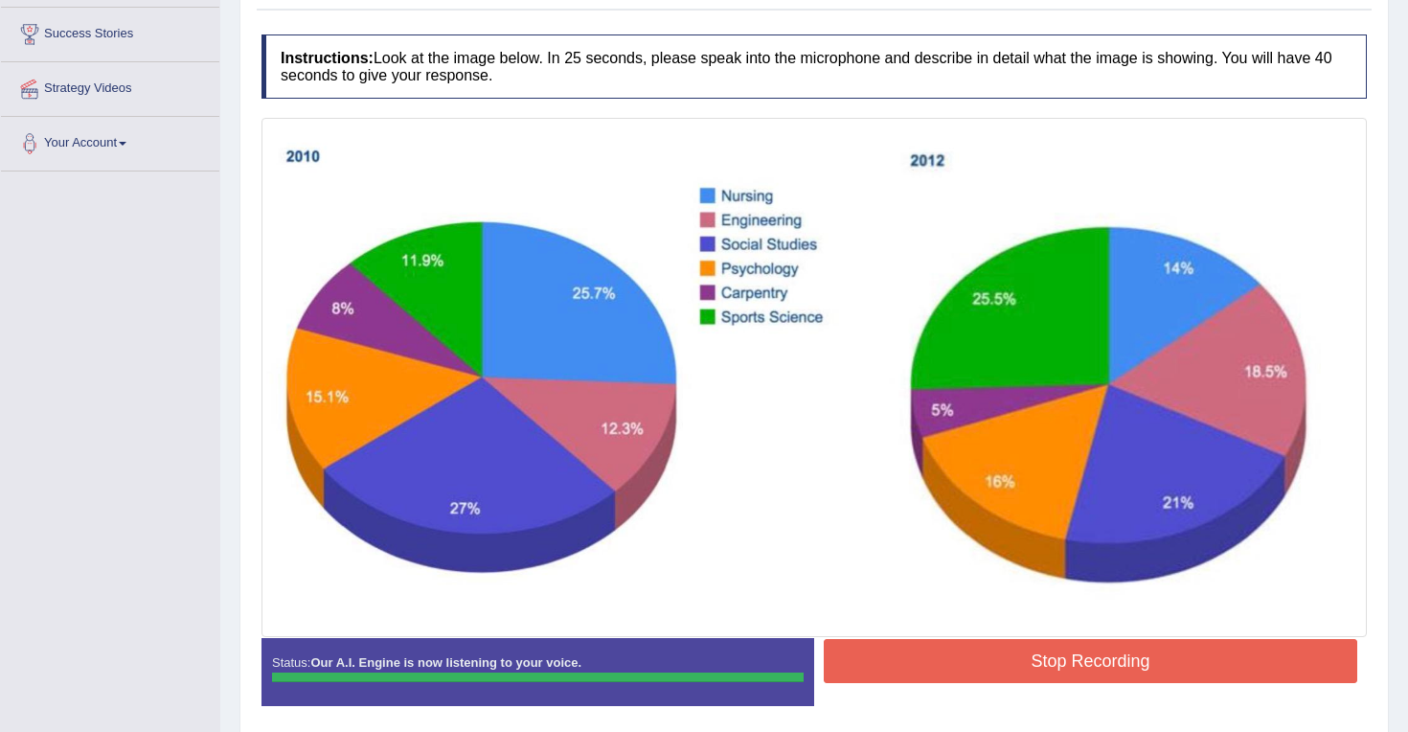
click at [1028, 671] on button "Stop Recording" at bounding box center [1091, 661] width 534 height 44
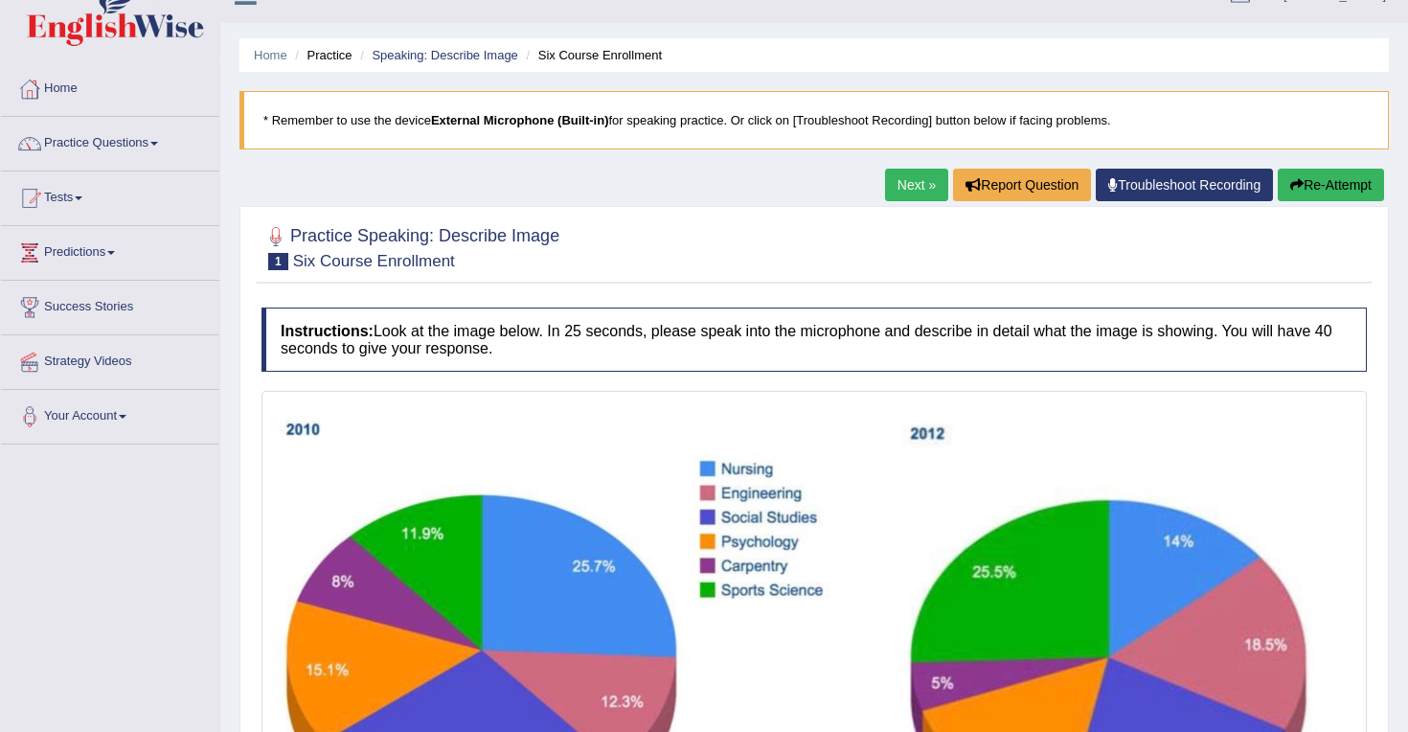
scroll to position [1, 0]
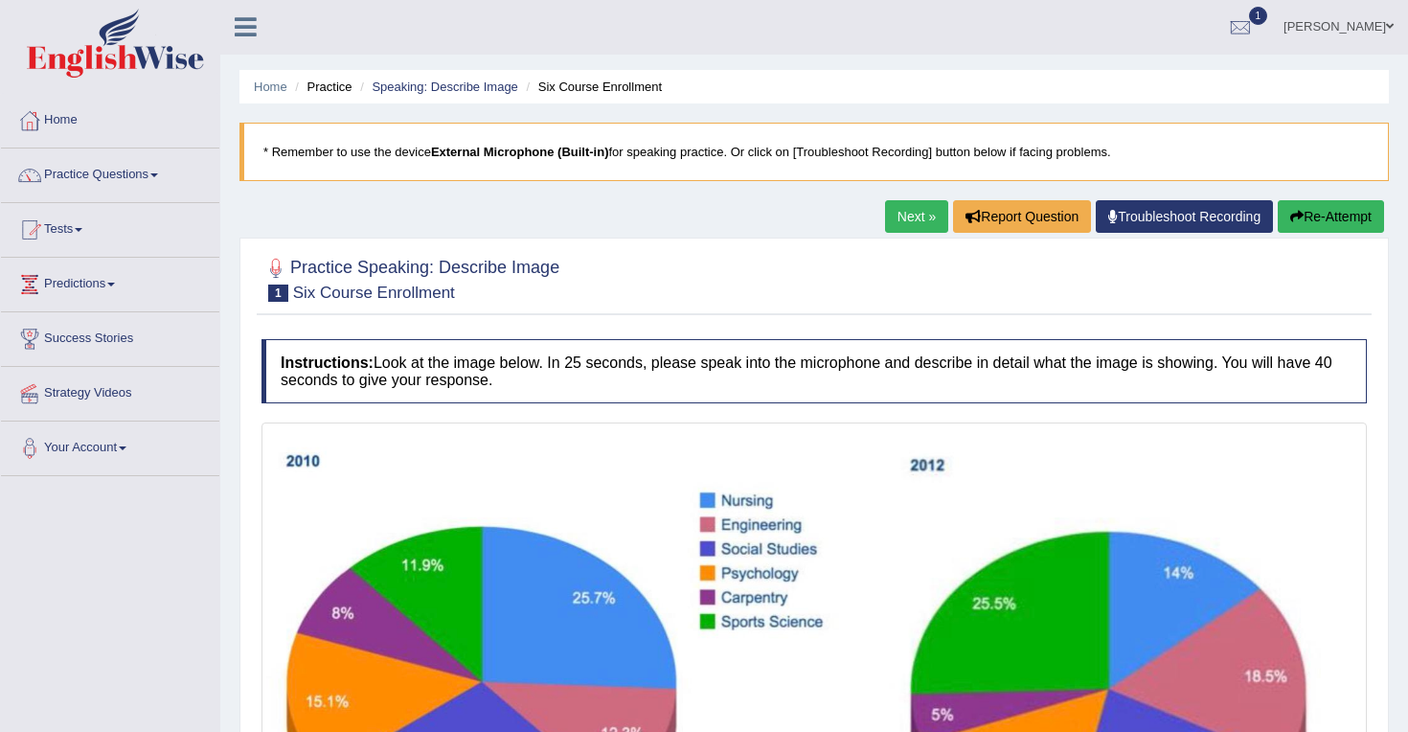
click at [890, 217] on link "Next »" at bounding box center [916, 216] width 63 height 33
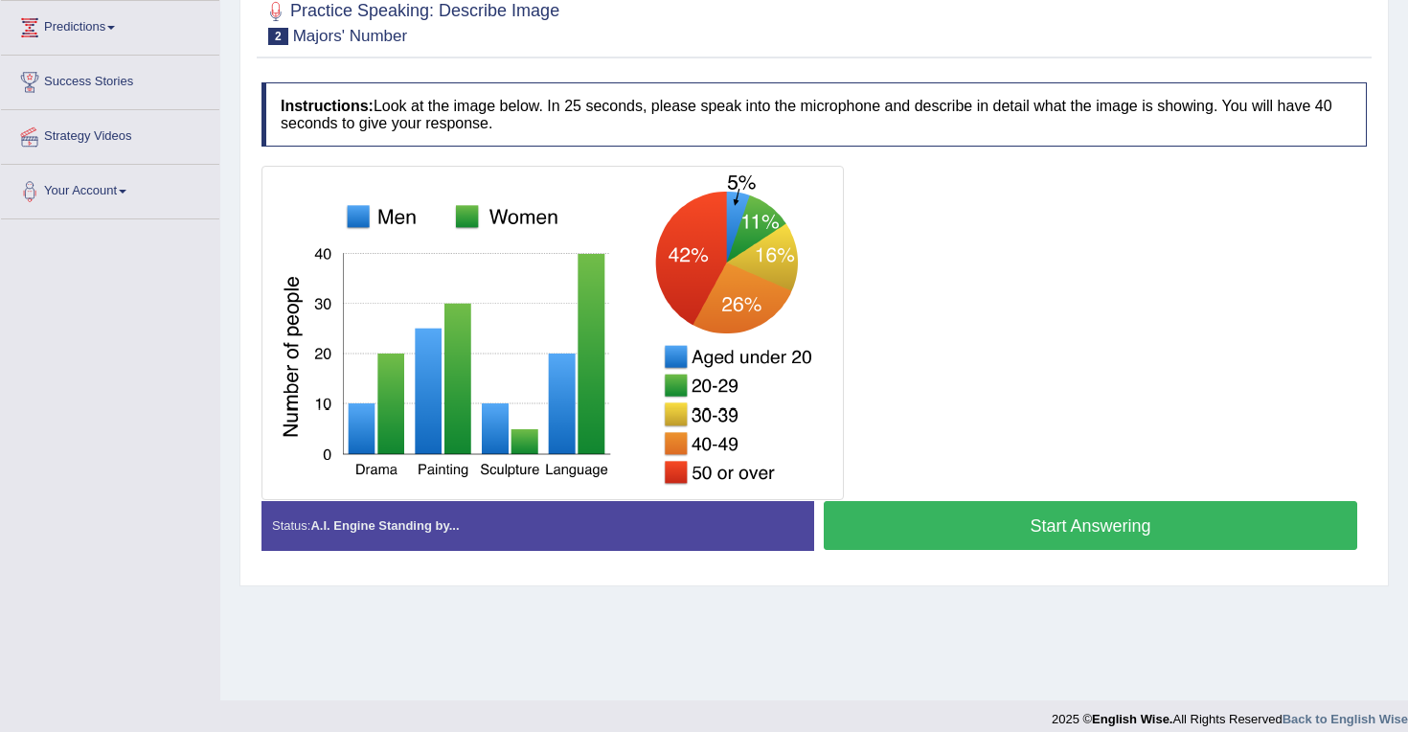
scroll to position [260, 0]
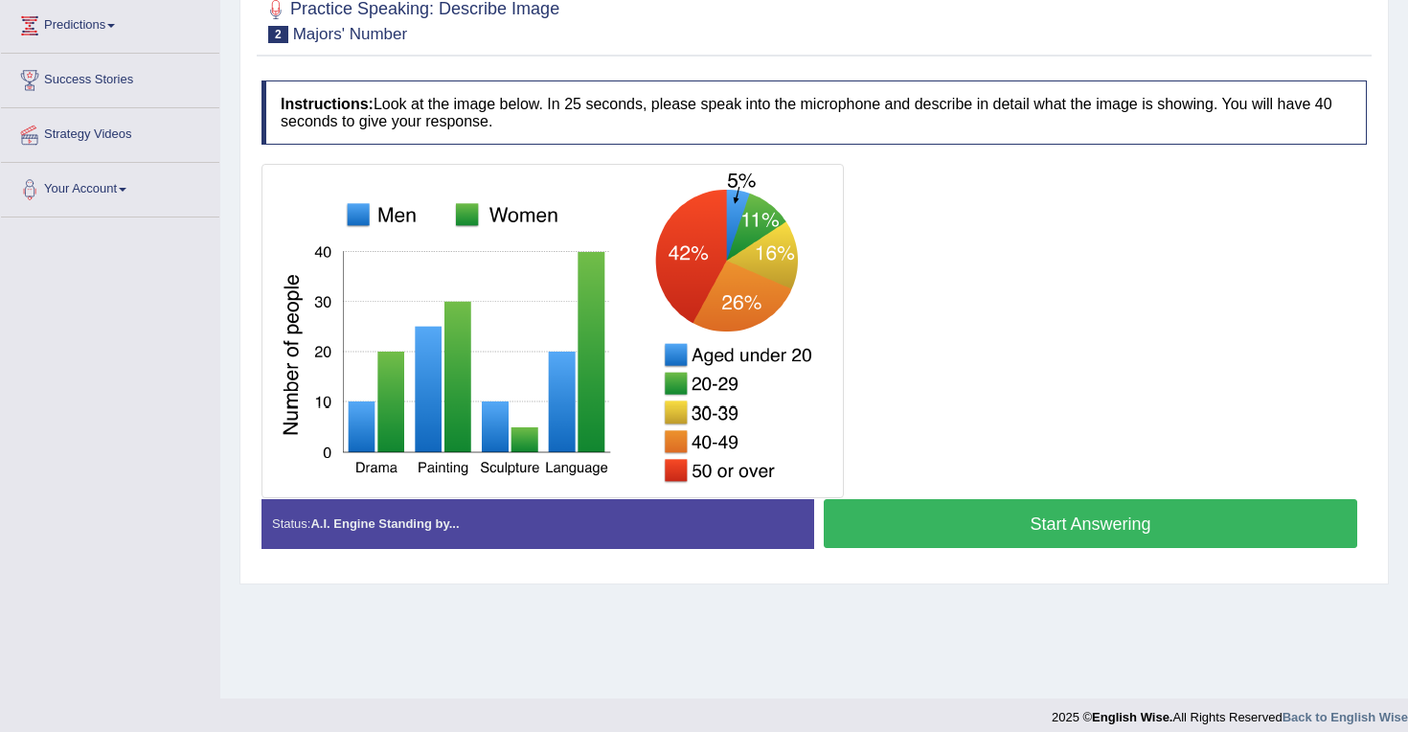
click at [1031, 515] on button "Start Answering" at bounding box center [1091, 523] width 534 height 49
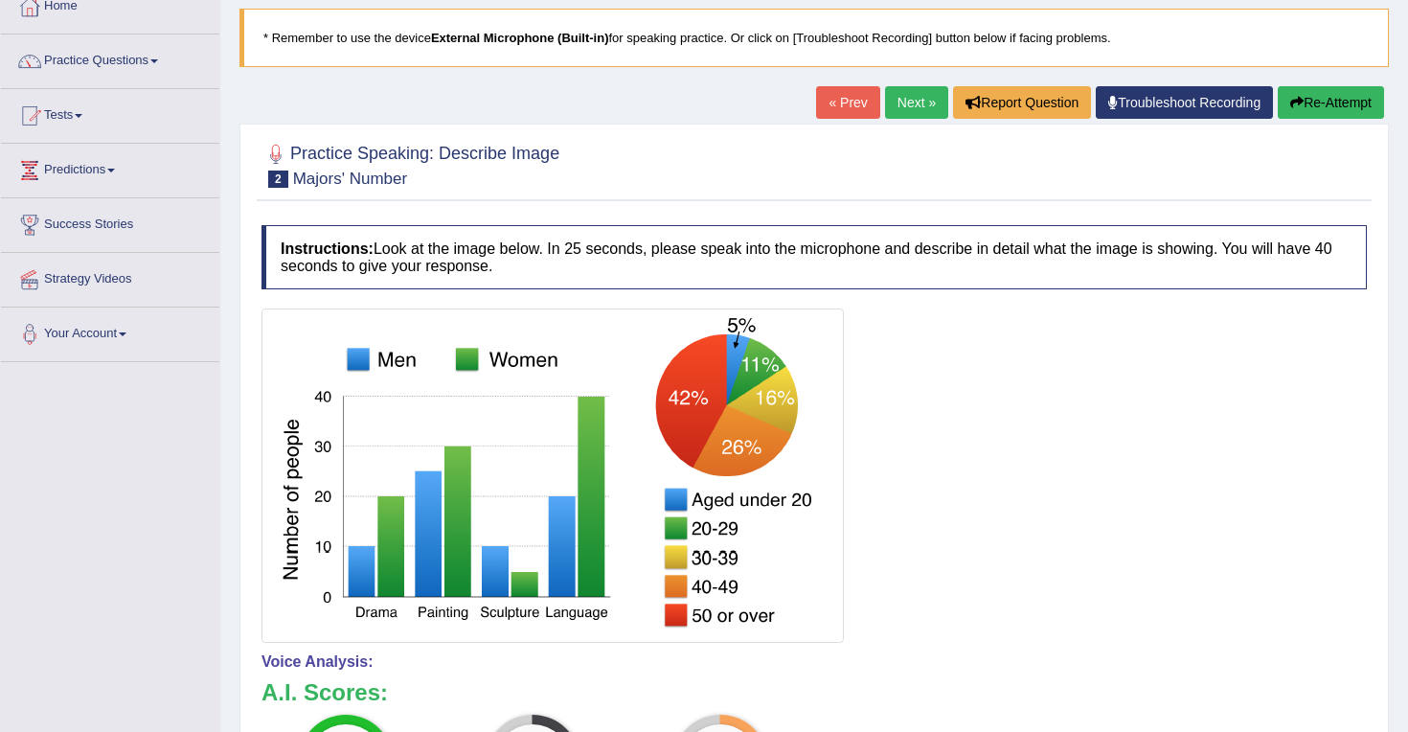
scroll to position [0, 0]
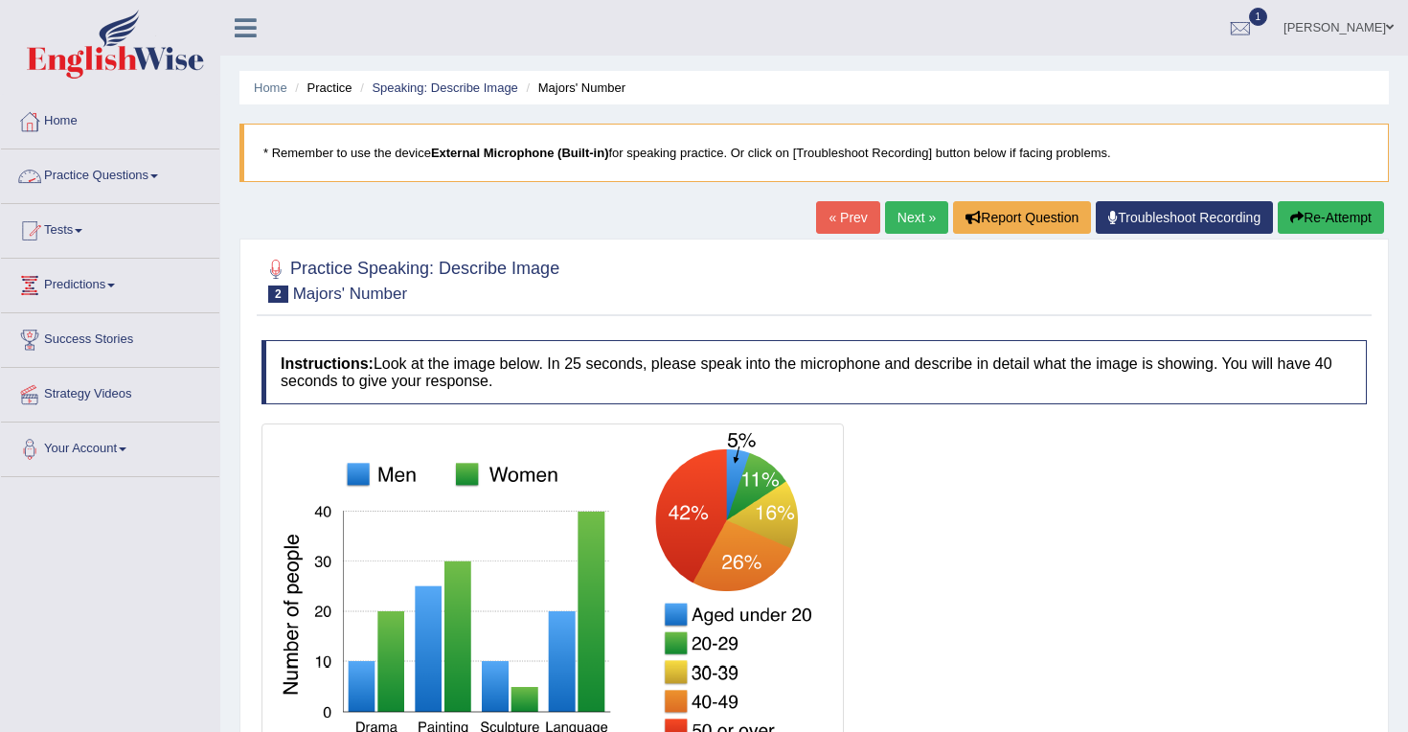
click at [144, 171] on link "Practice Questions" at bounding box center [110, 173] width 218 height 48
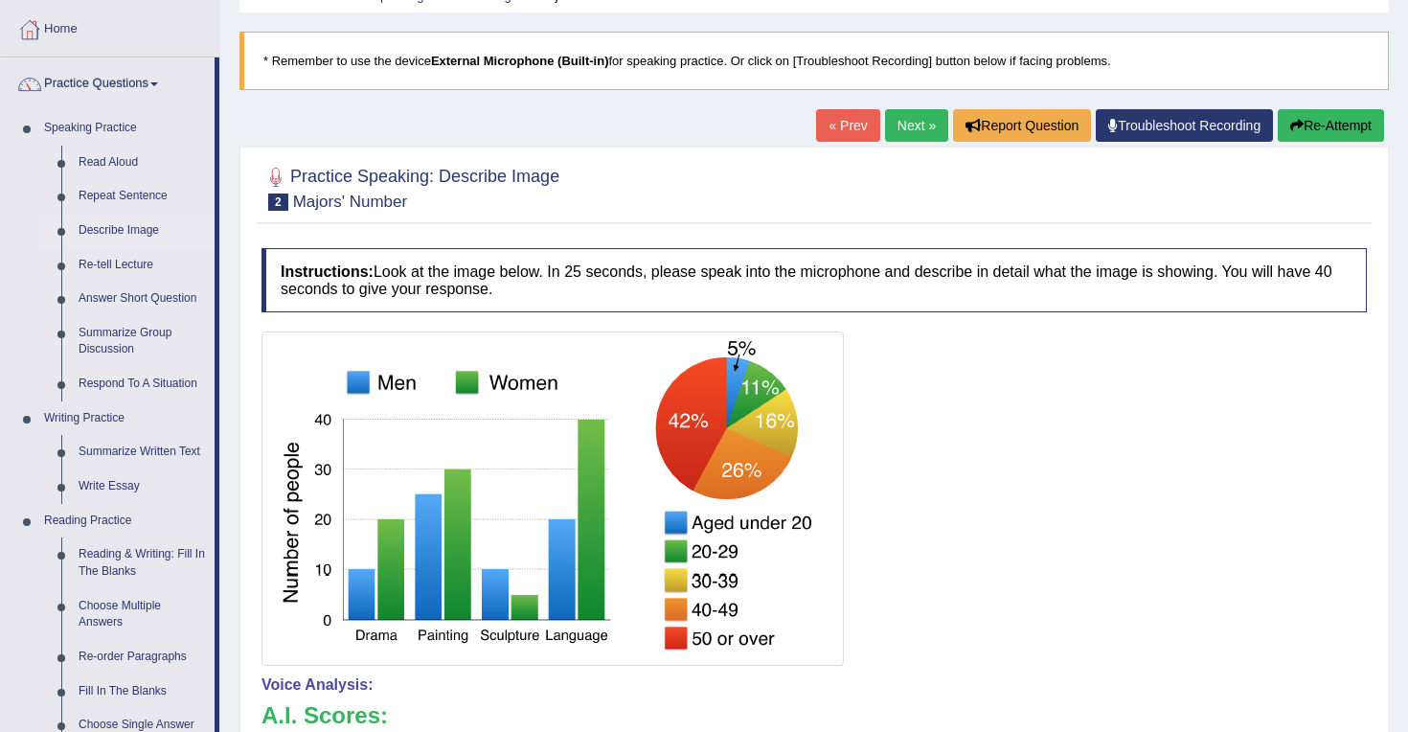
scroll to position [93, 0]
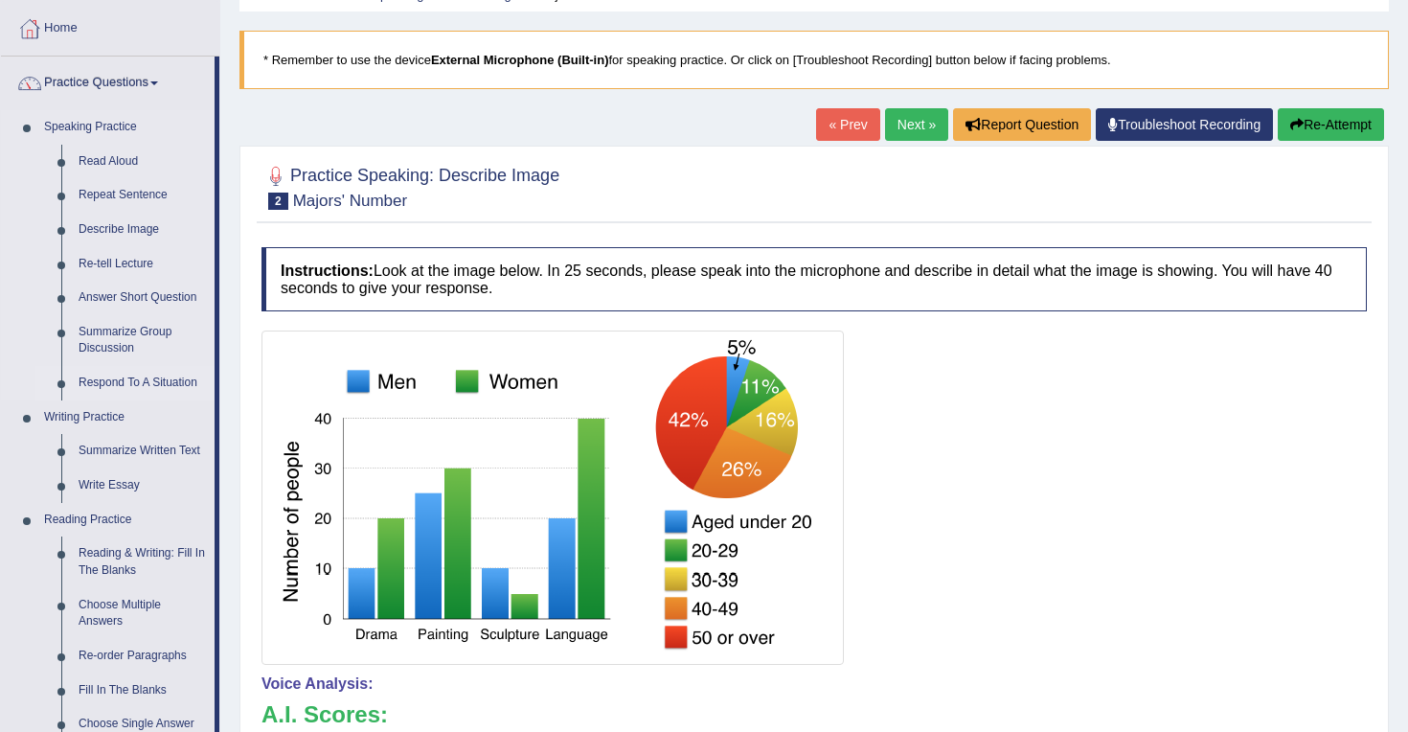
click at [109, 383] on link "Respond To A Situation" at bounding box center [142, 383] width 145 height 34
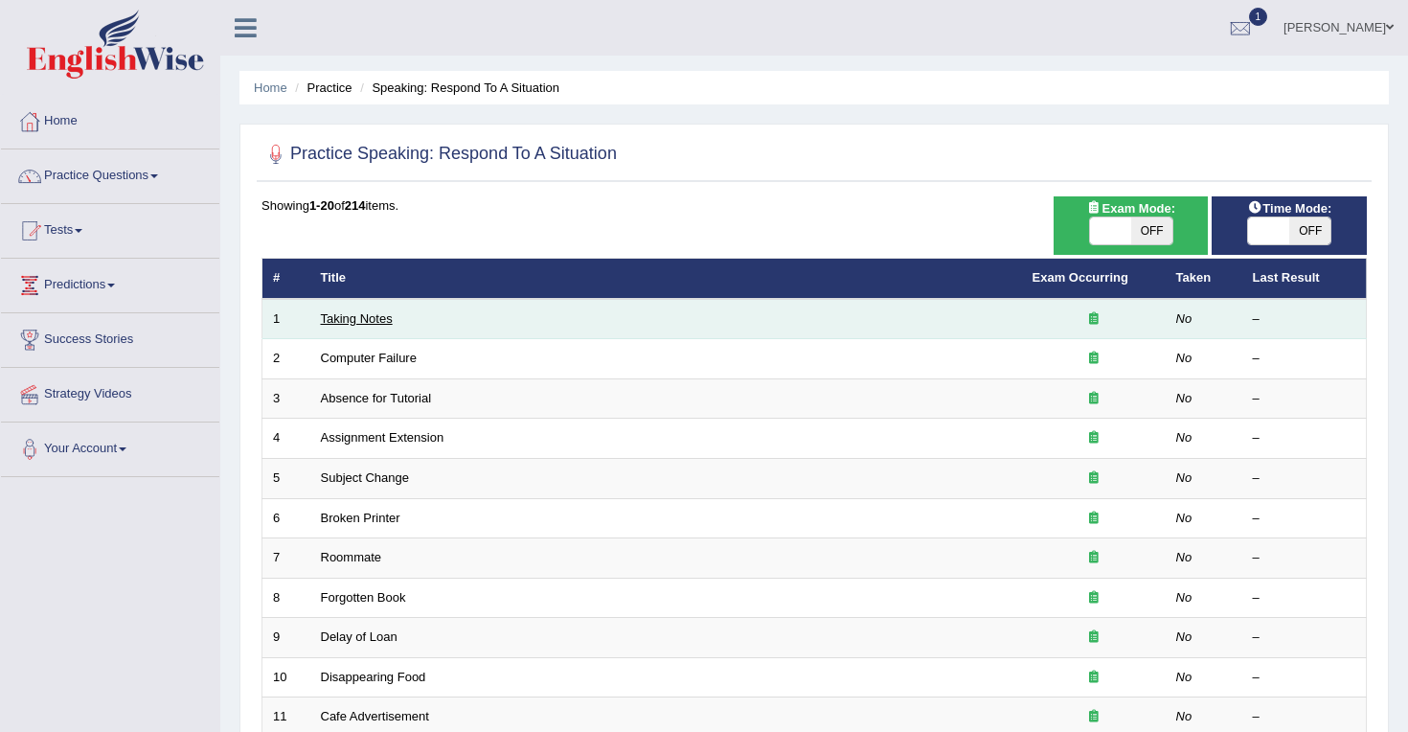
click at [366, 319] on link "Taking Notes" at bounding box center [357, 318] width 72 height 14
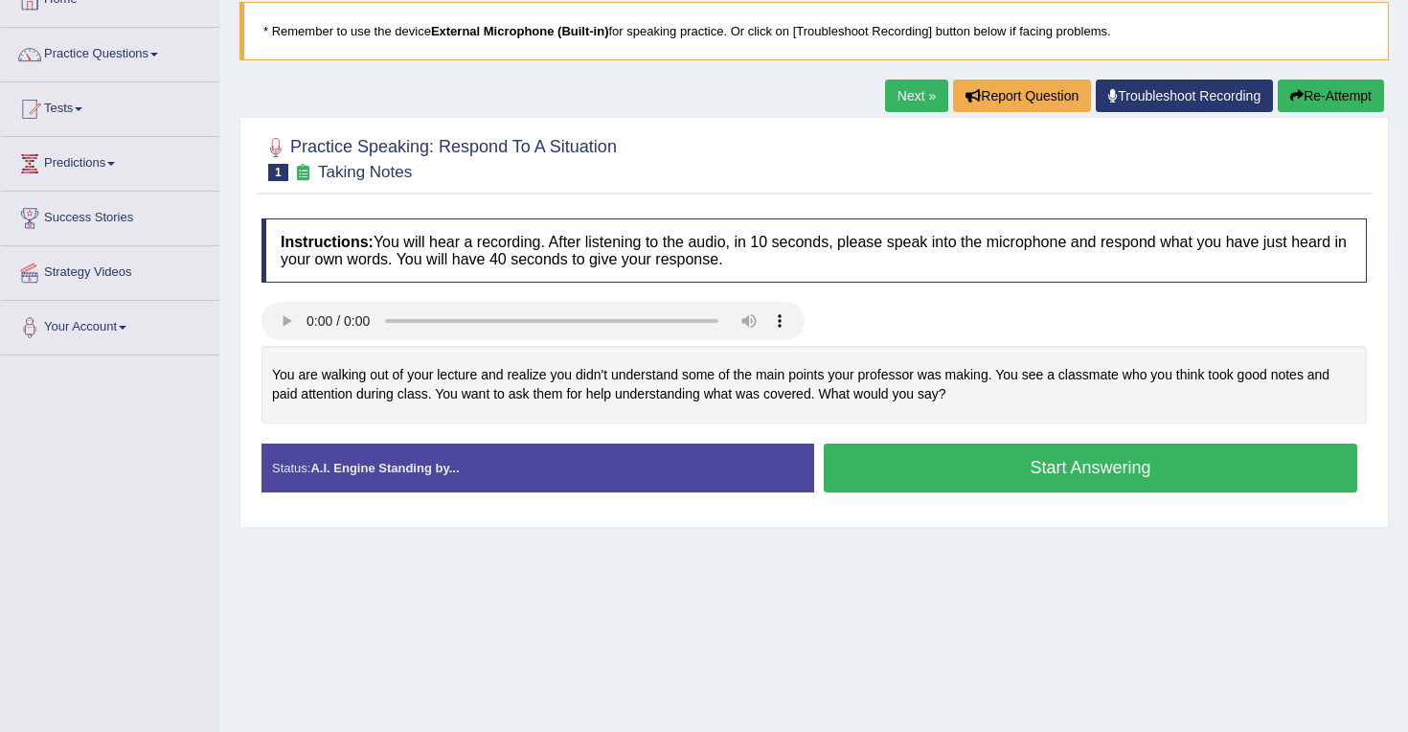
scroll to position [125, 0]
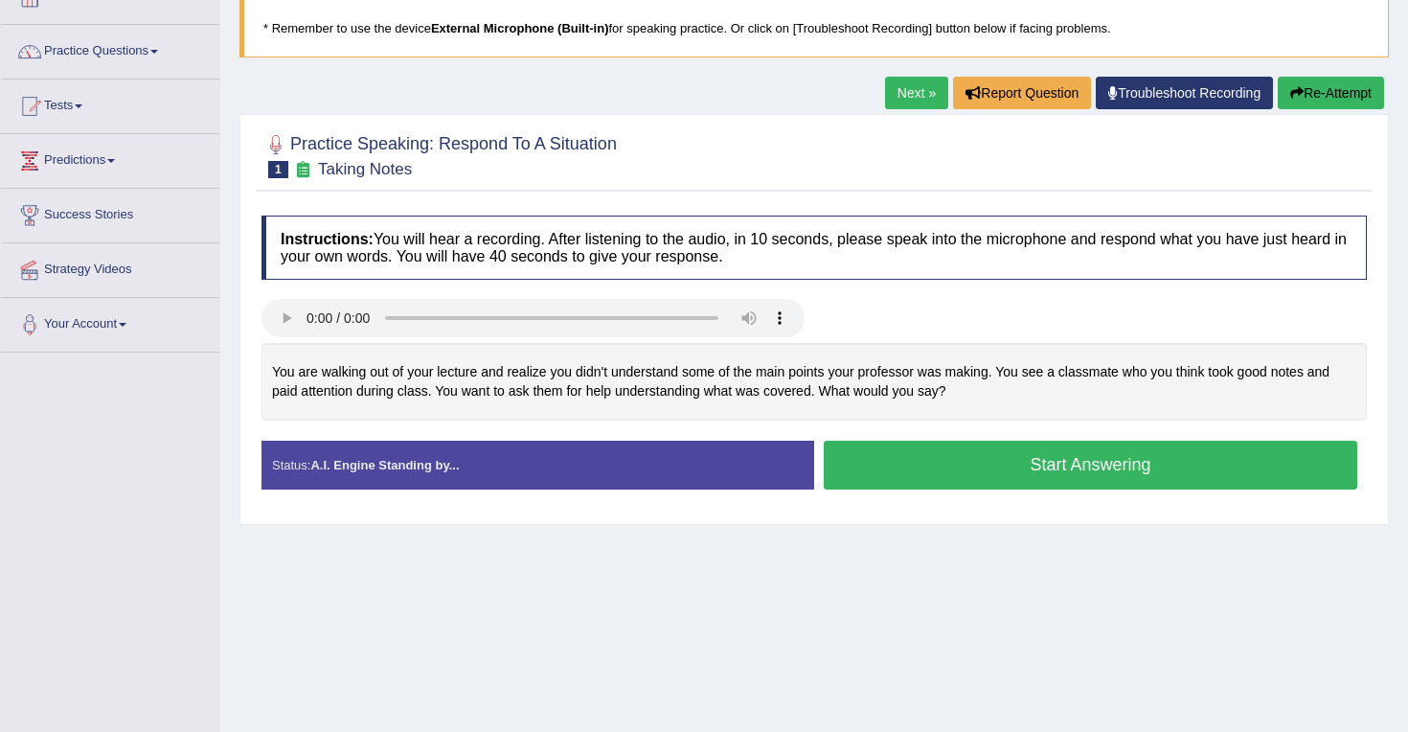
click at [1017, 464] on button "Start Answering" at bounding box center [1091, 465] width 534 height 49
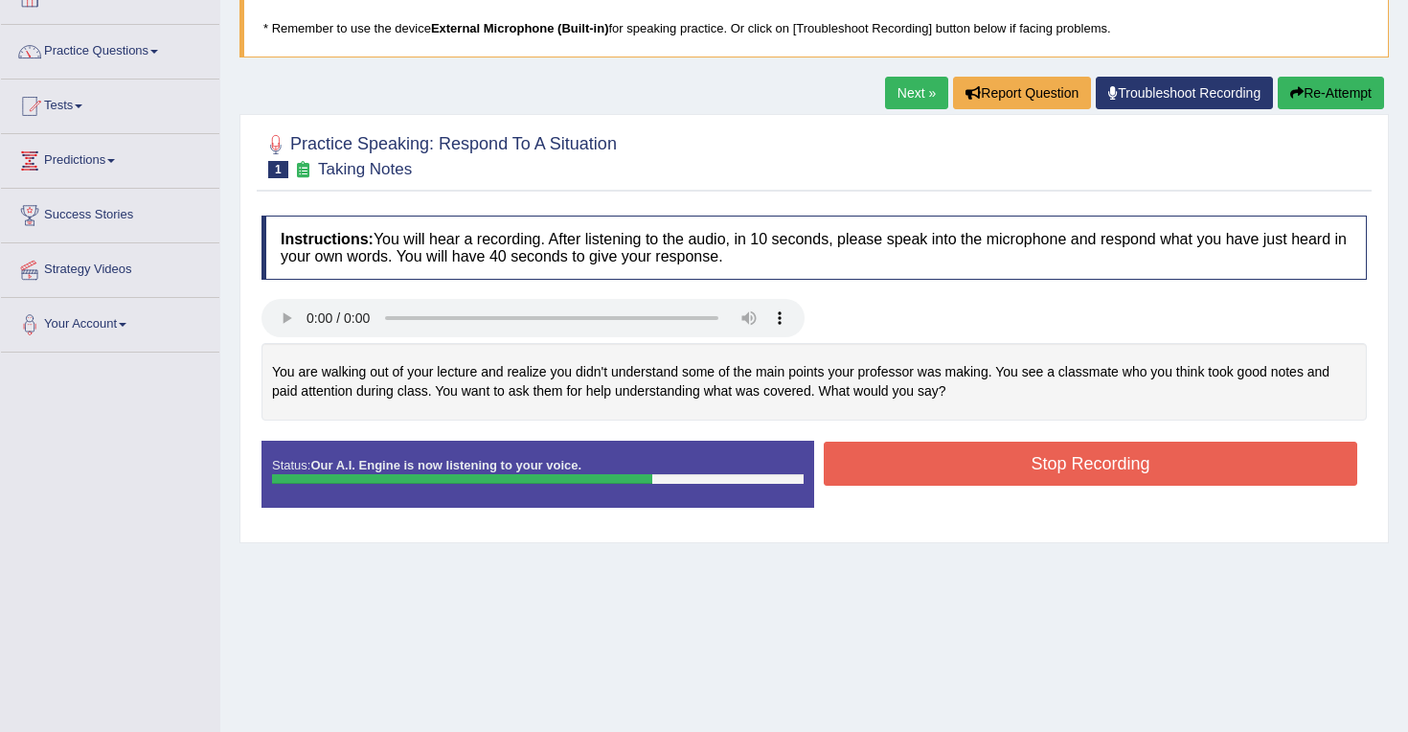
click at [928, 464] on button "Stop Recording" at bounding box center [1091, 464] width 534 height 44
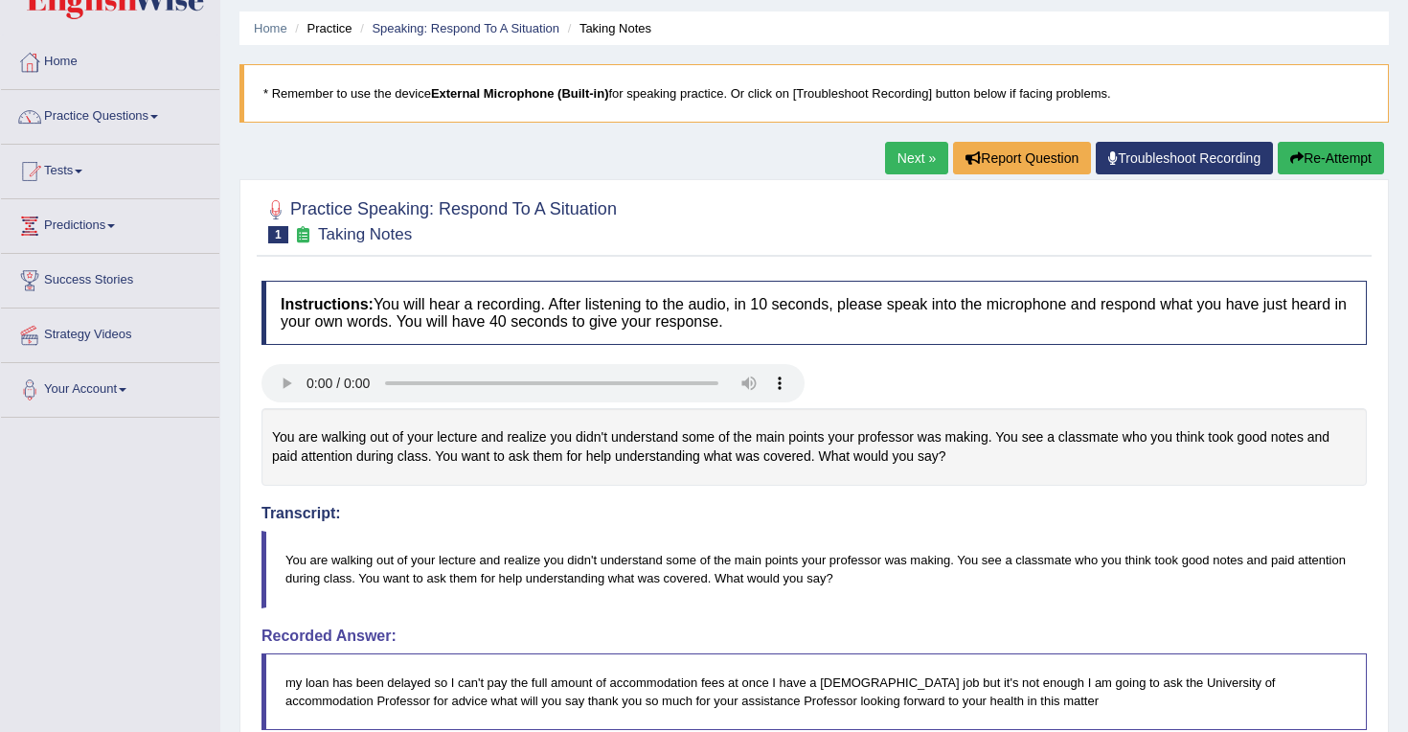
scroll to position [59, 0]
click at [1299, 160] on button "Re-Attempt" at bounding box center [1331, 158] width 106 height 33
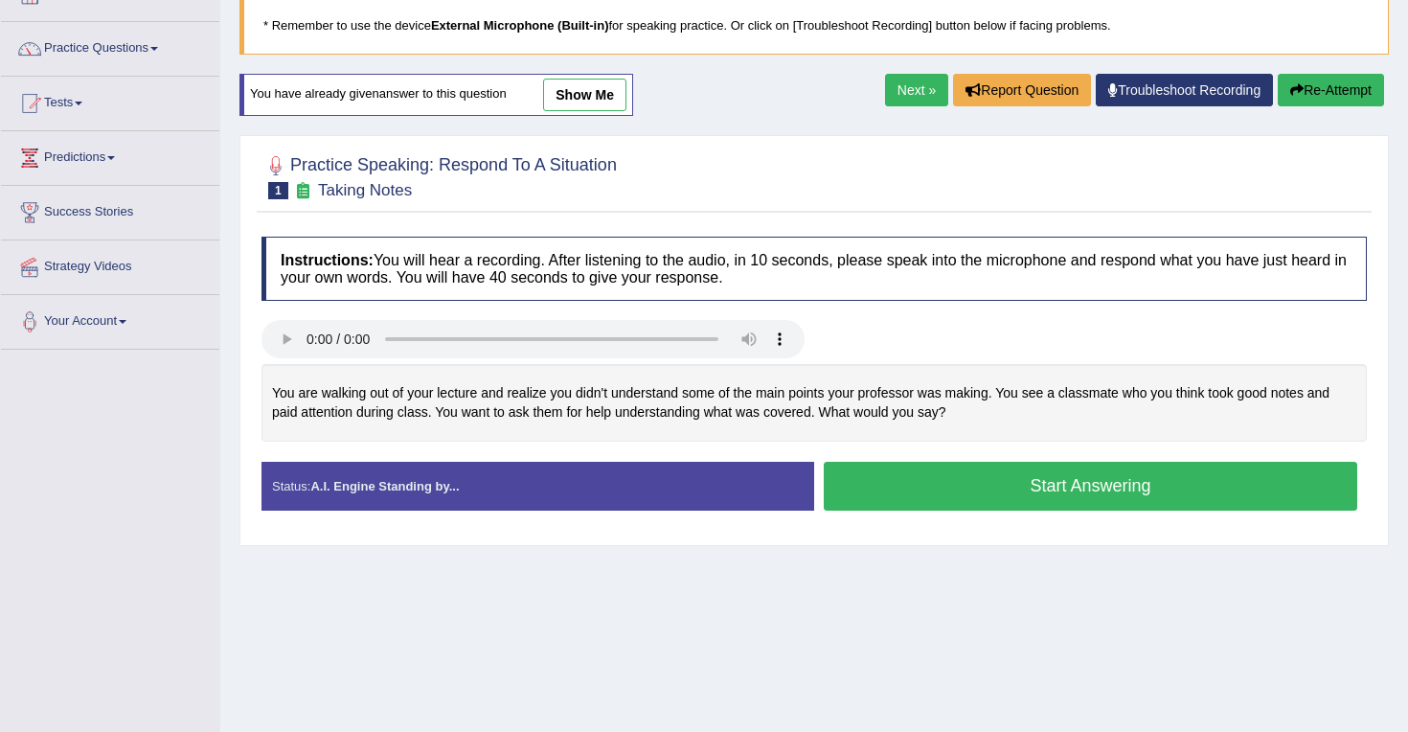
scroll to position [130, 0]
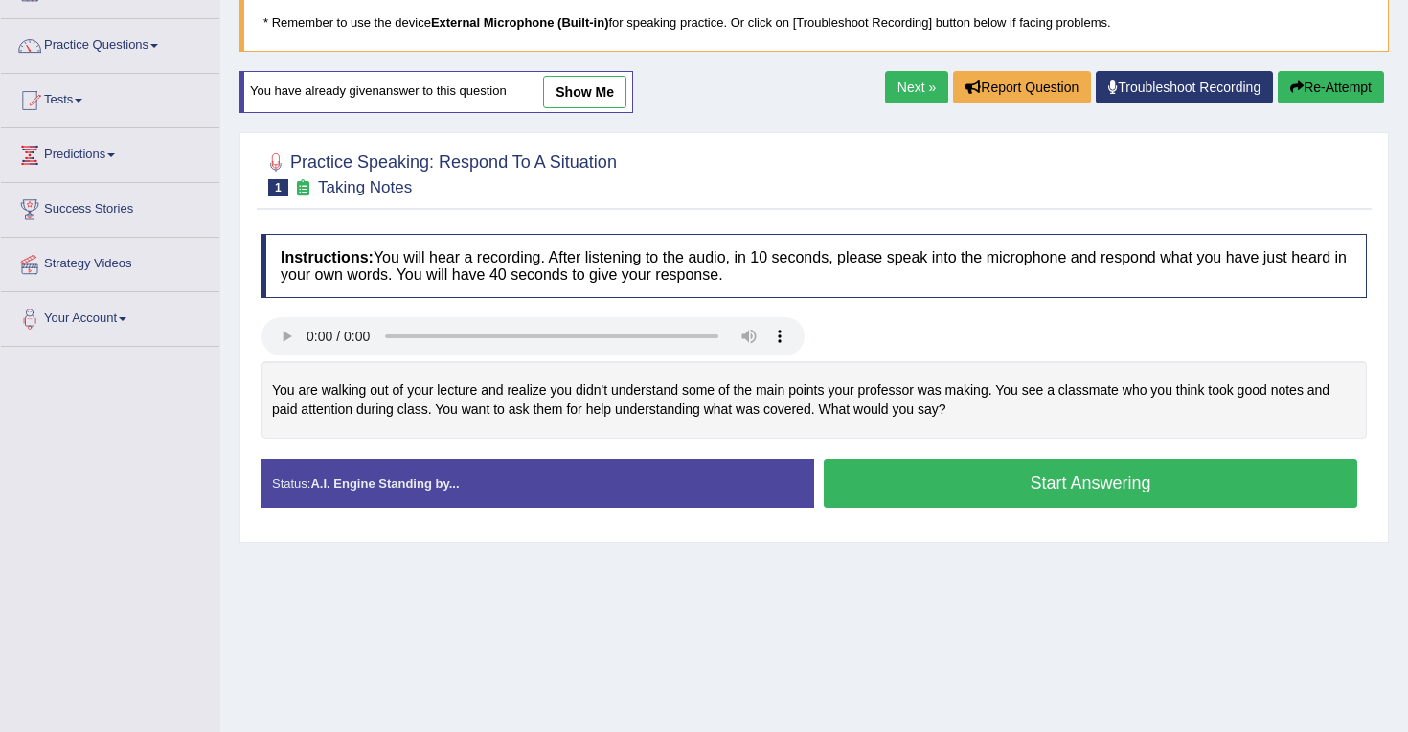
click at [1017, 484] on button "Start Answering" at bounding box center [1091, 483] width 534 height 49
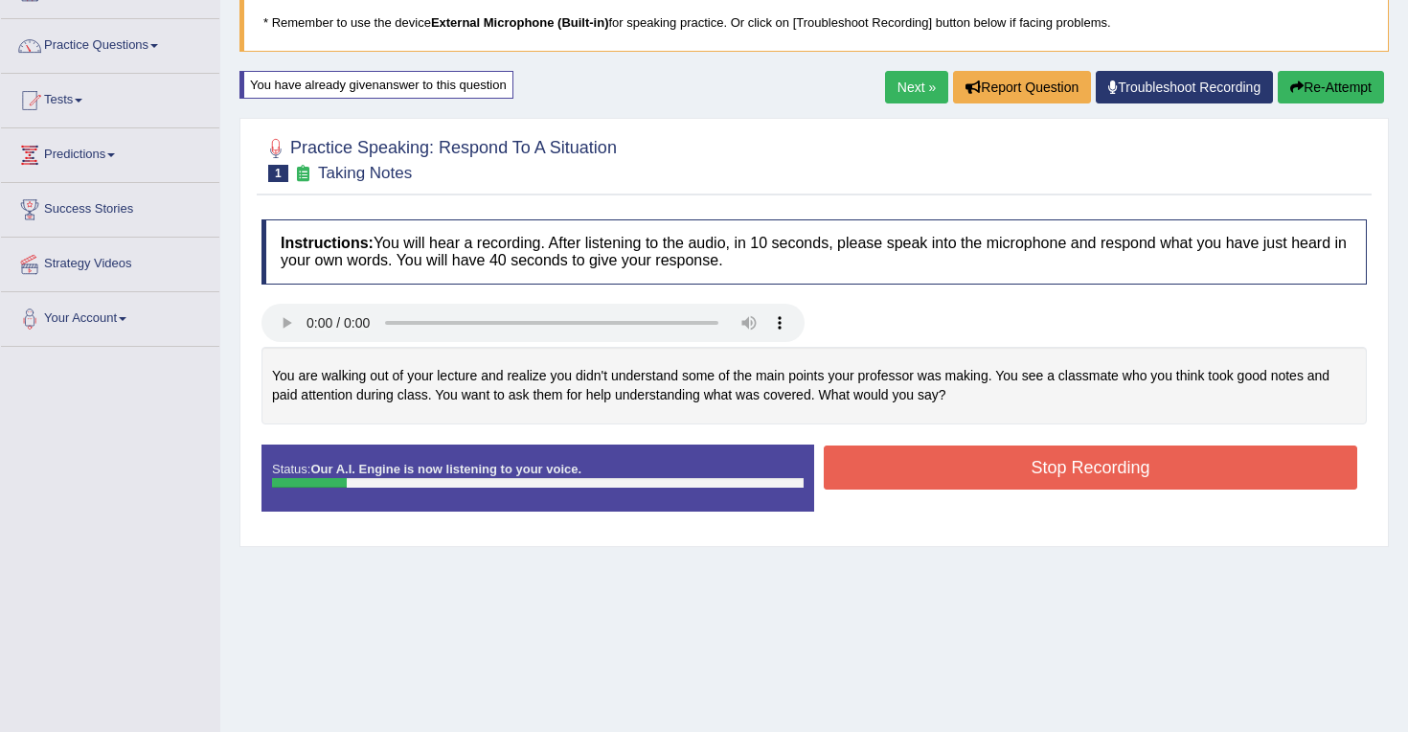
click at [1333, 86] on button "Re-Attempt" at bounding box center [1331, 87] width 106 height 33
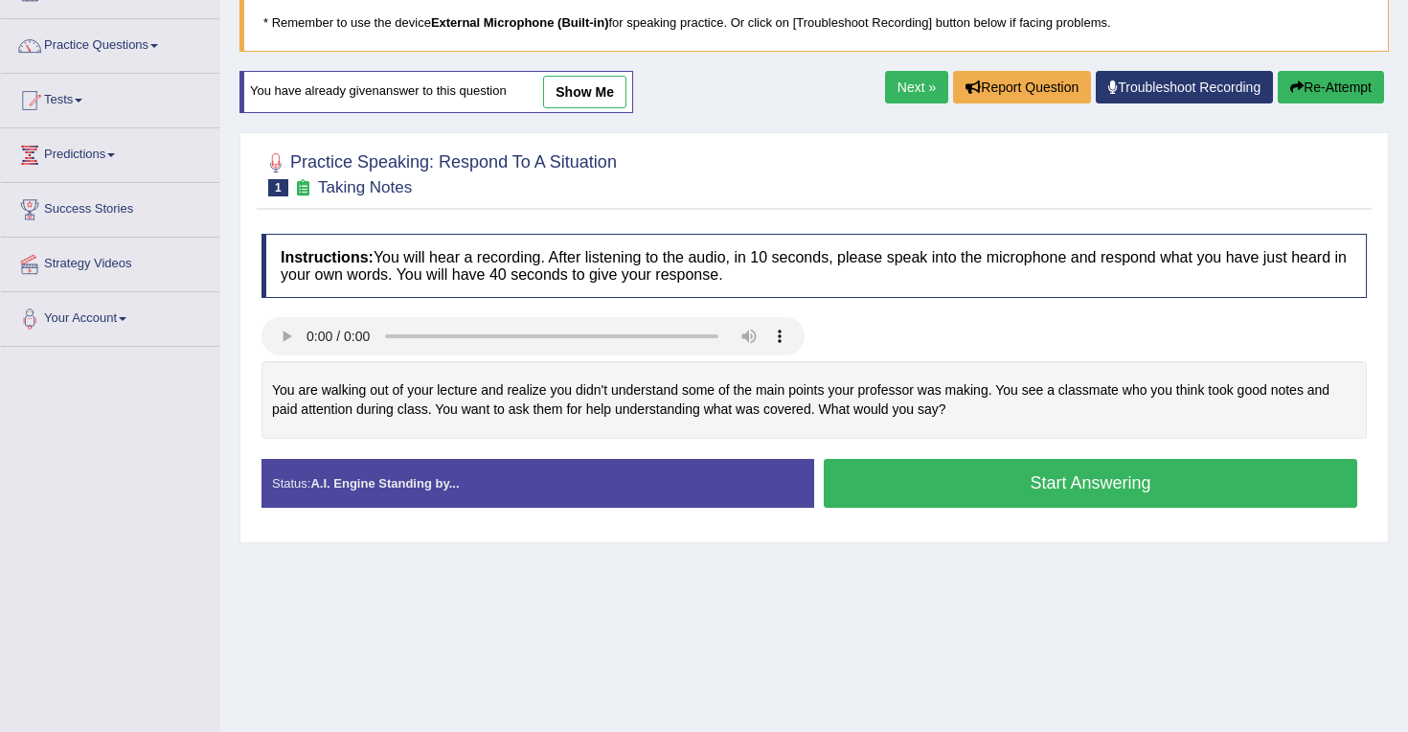
click at [1078, 491] on button "Start Answering" at bounding box center [1091, 483] width 534 height 49
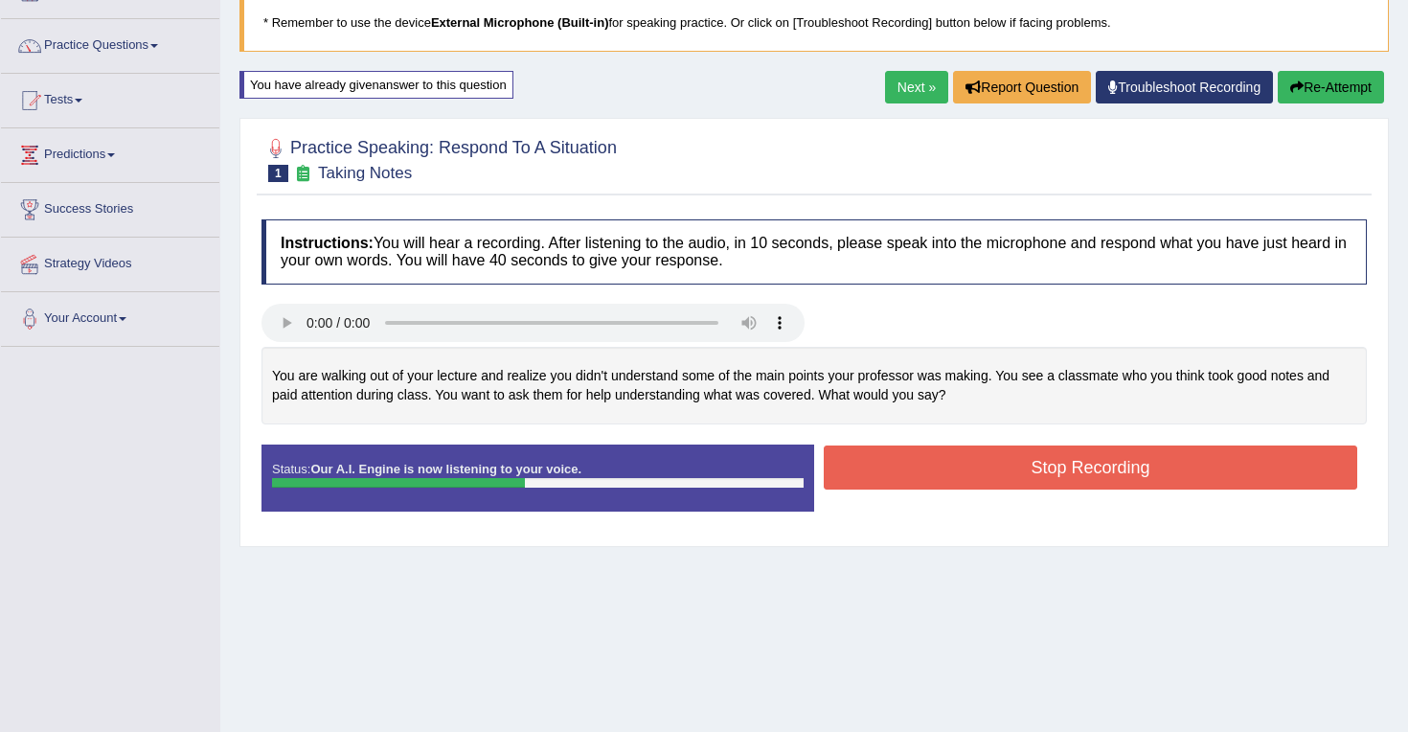
click at [1091, 473] on button "Stop Recording" at bounding box center [1091, 467] width 534 height 44
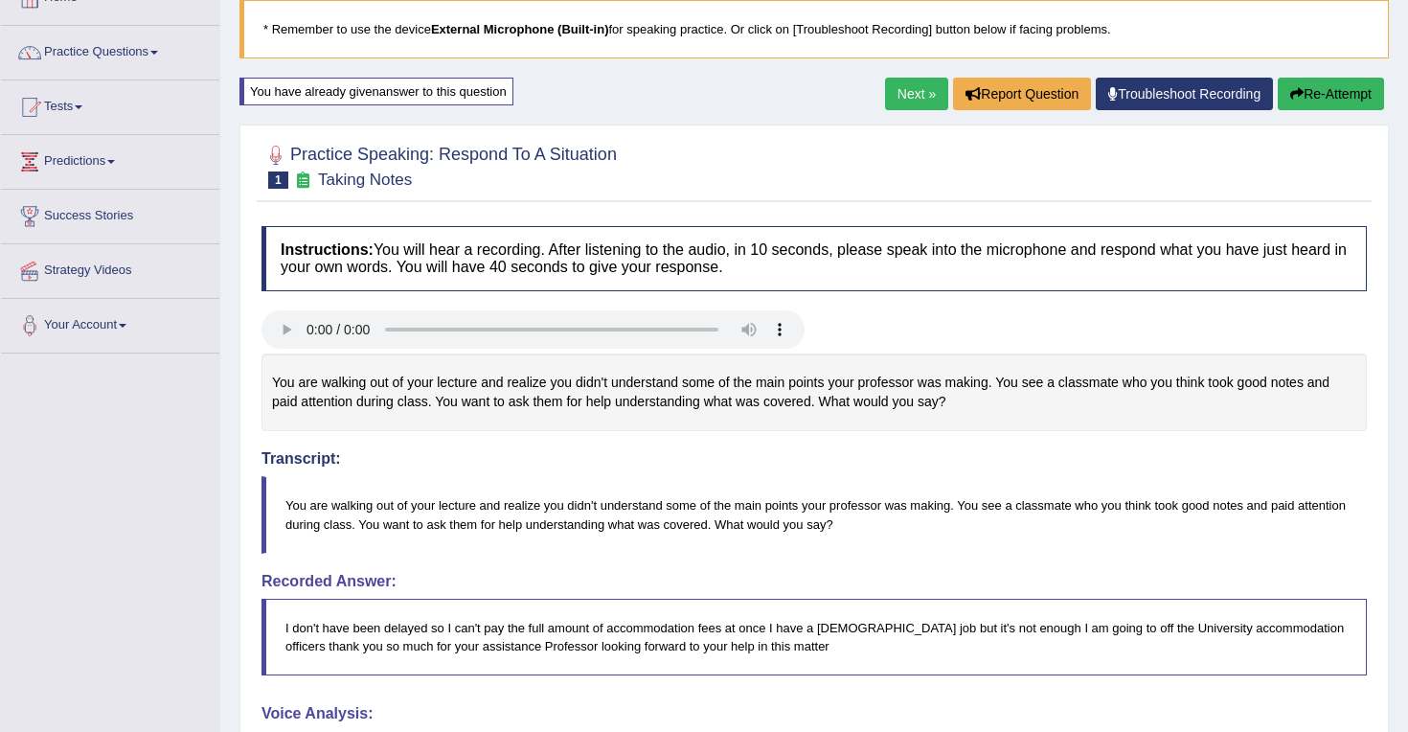
scroll to position [45, 0]
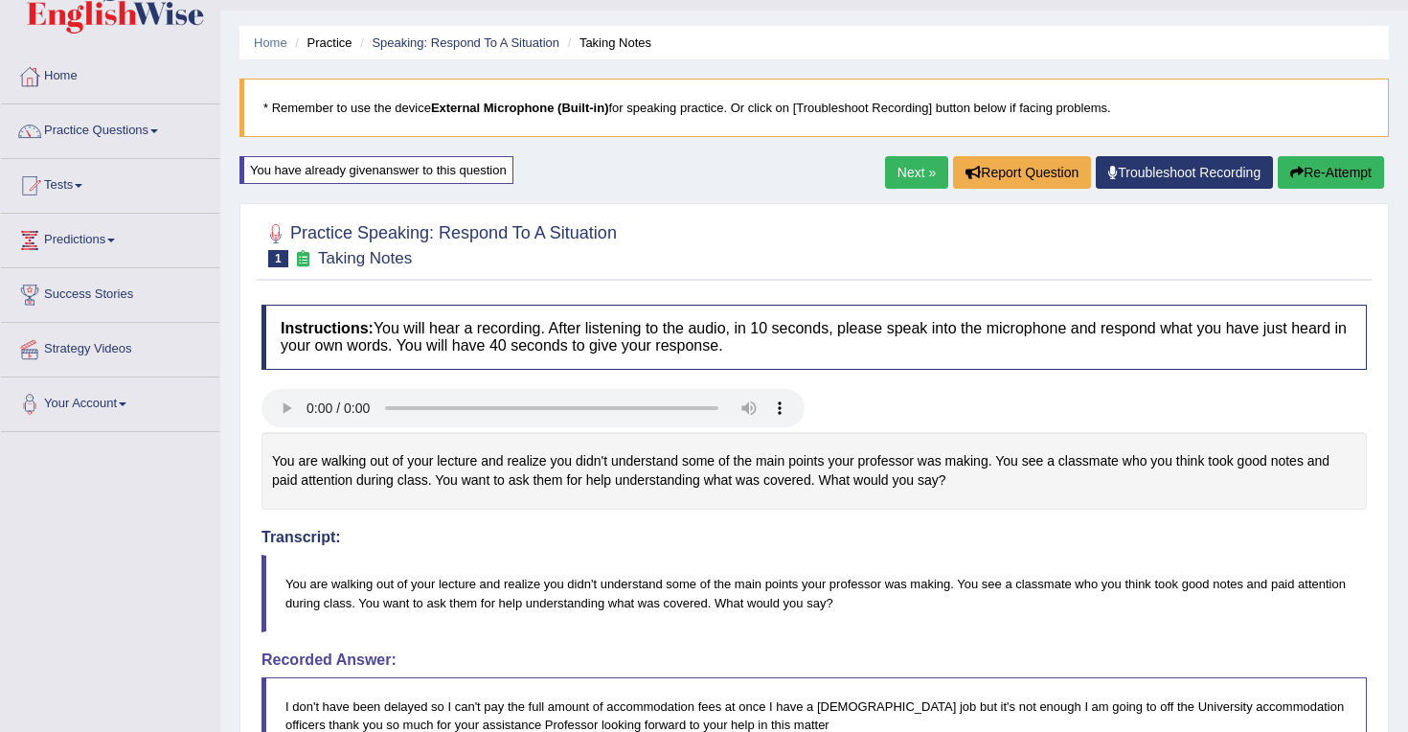
click at [1294, 180] on button "Re-Attempt" at bounding box center [1331, 172] width 106 height 33
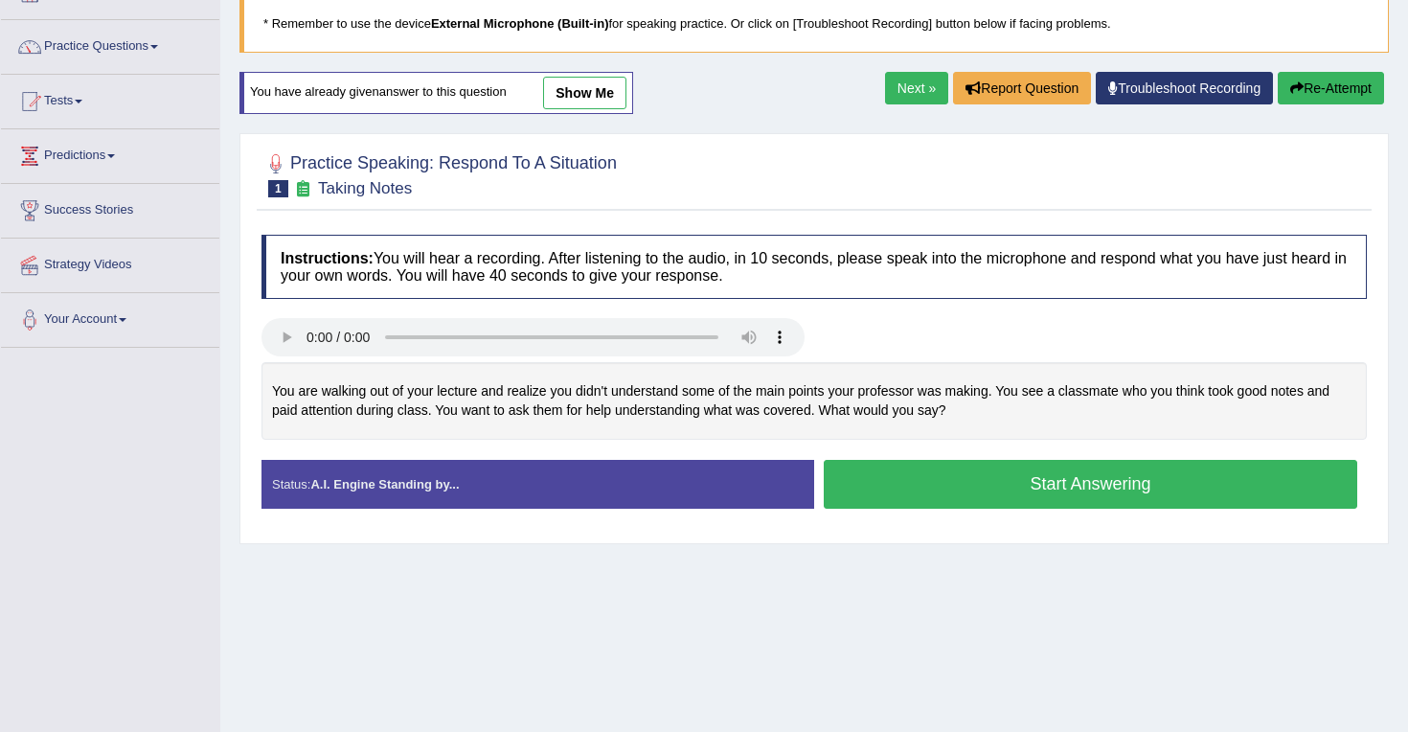
click at [1038, 481] on button "Start Answering" at bounding box center [1091, 484] width 534 height 49
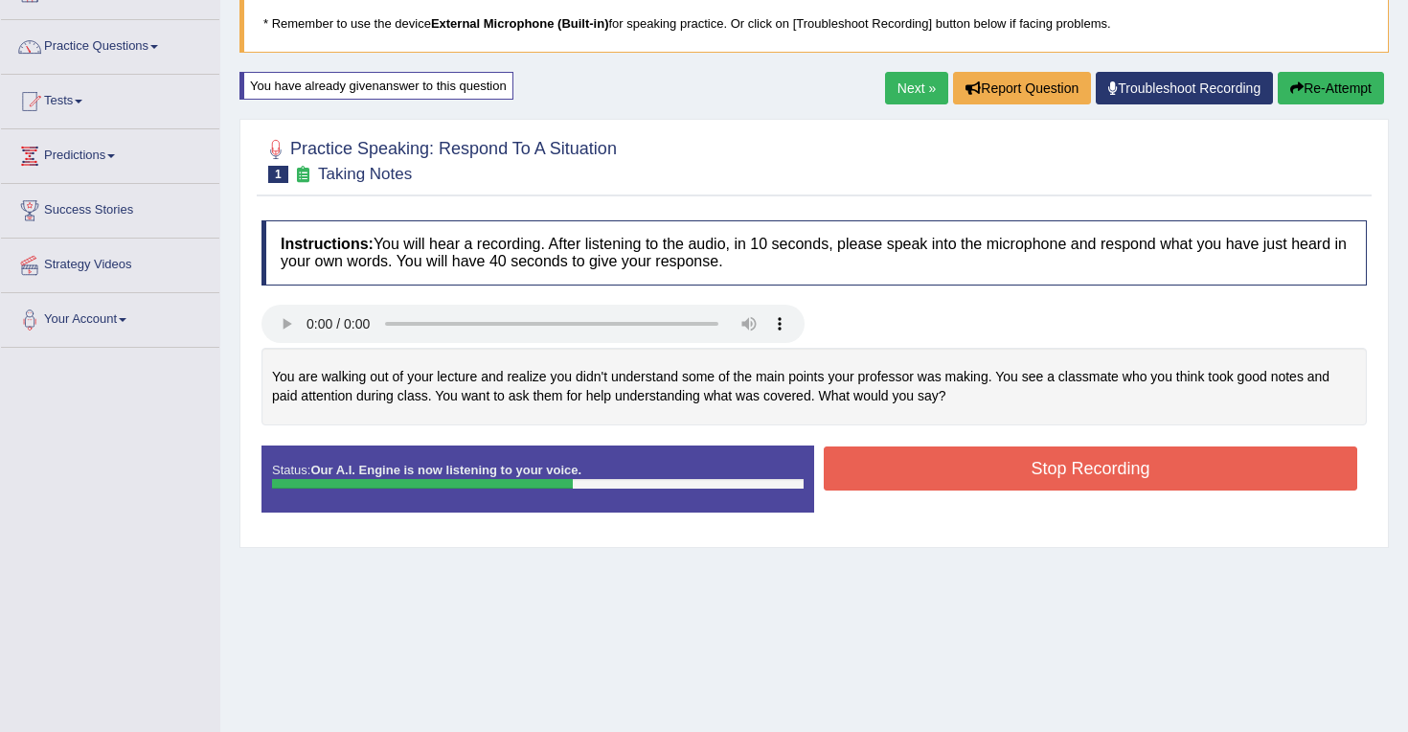
click at [949, 467] on button "Stop Recording" at bounding box center [1091, 468] width 534 height 44
click at [949, 463] on div "Status: Our A.I. Engine is now listening to your voice. Start Answering Stop Re…" at bounding box center [815, 488] width 1106 height 86
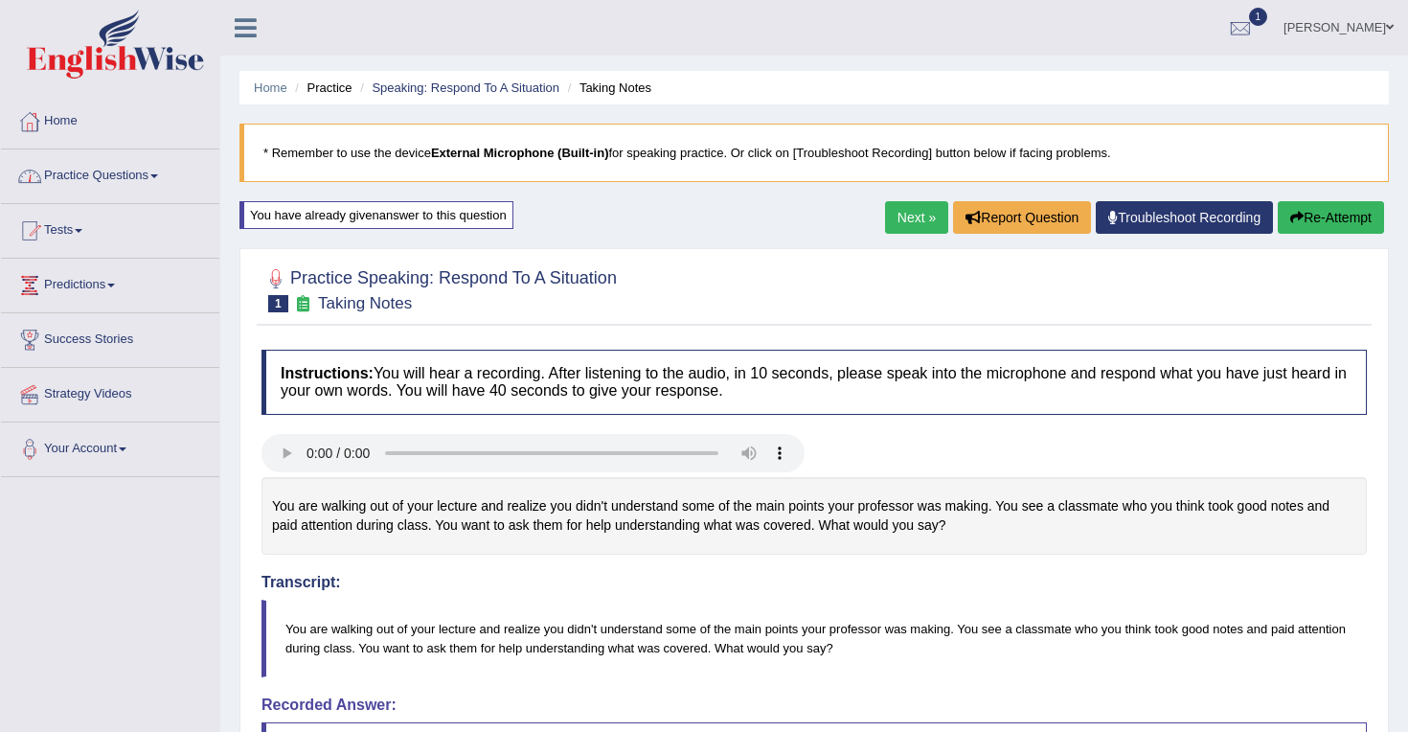
click at [158, 175] on span at bounding box center [154, 176] width 8 height 4
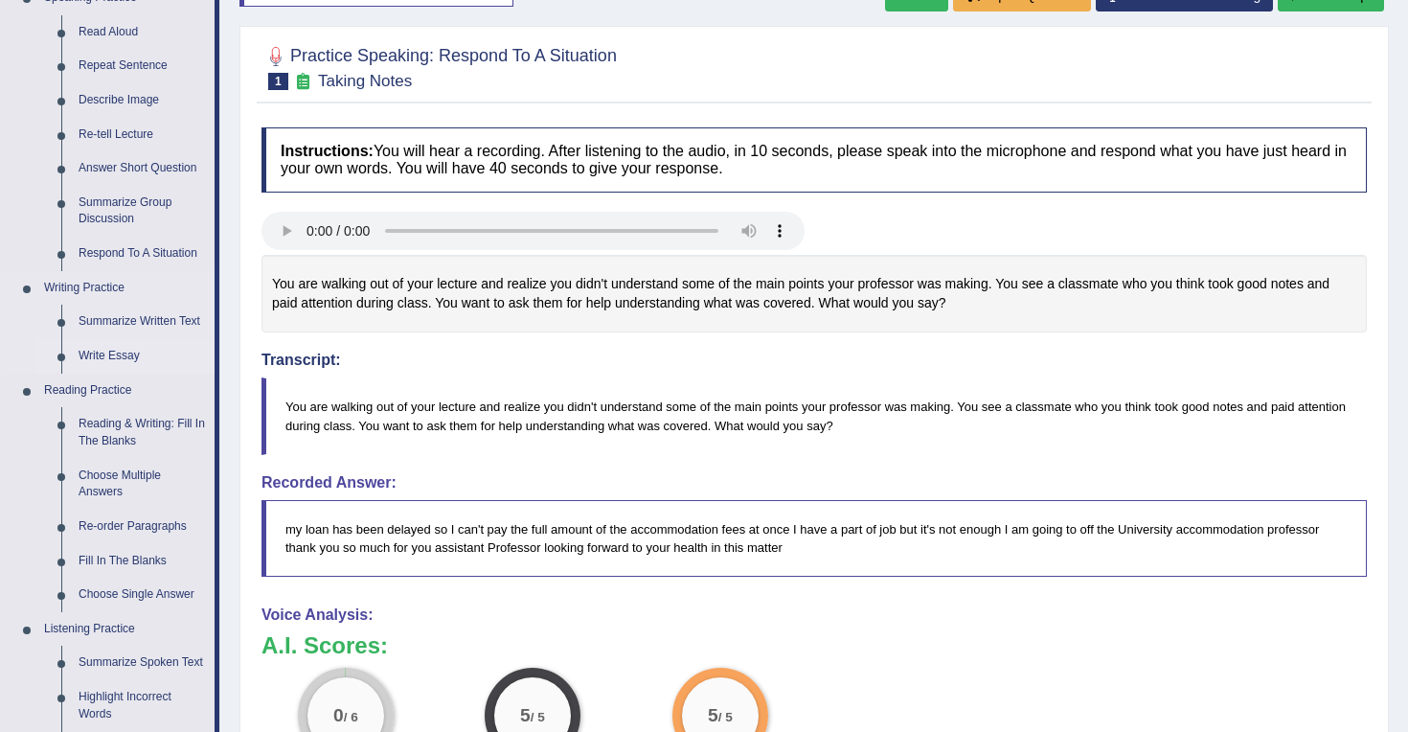
click at [126, 353] on link "Write Essay" at bounding box center [142, 356] width 145 height 34
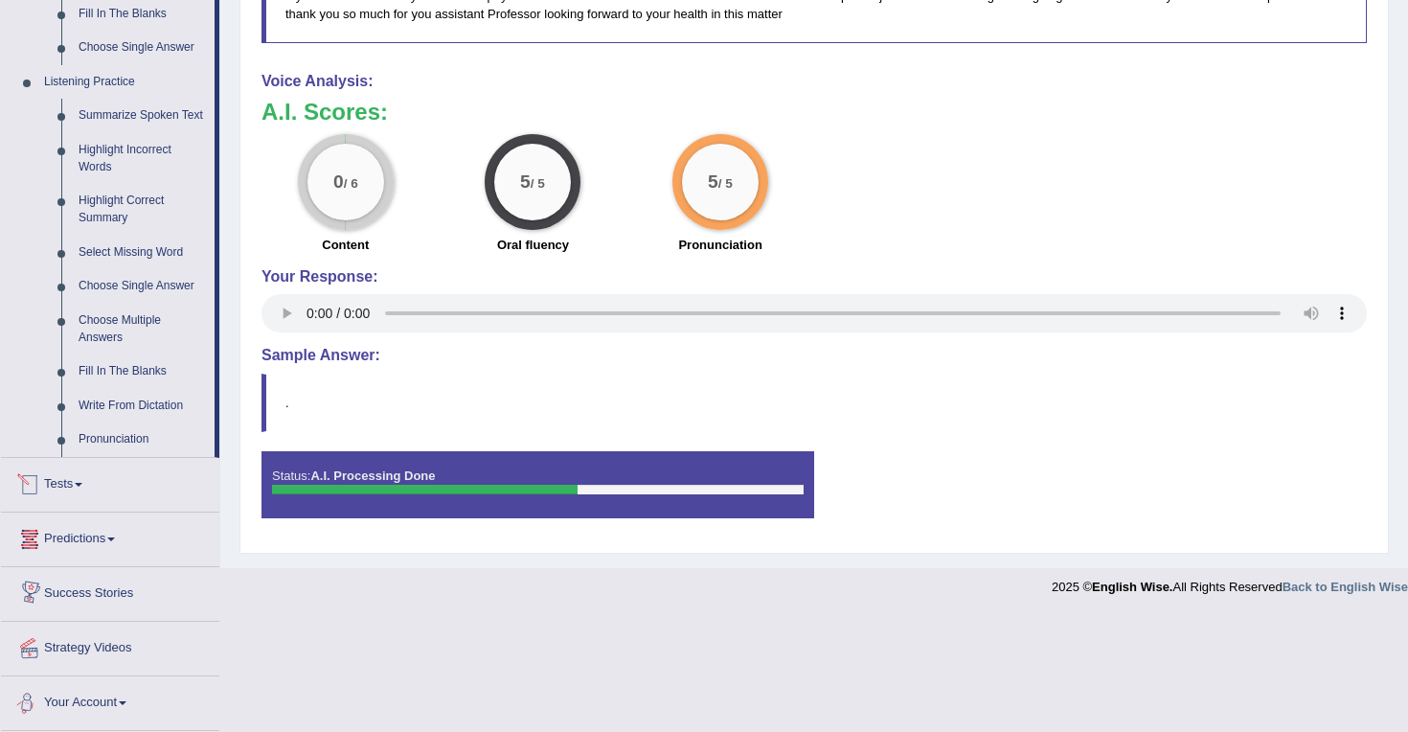
scroll to position [765, 0]
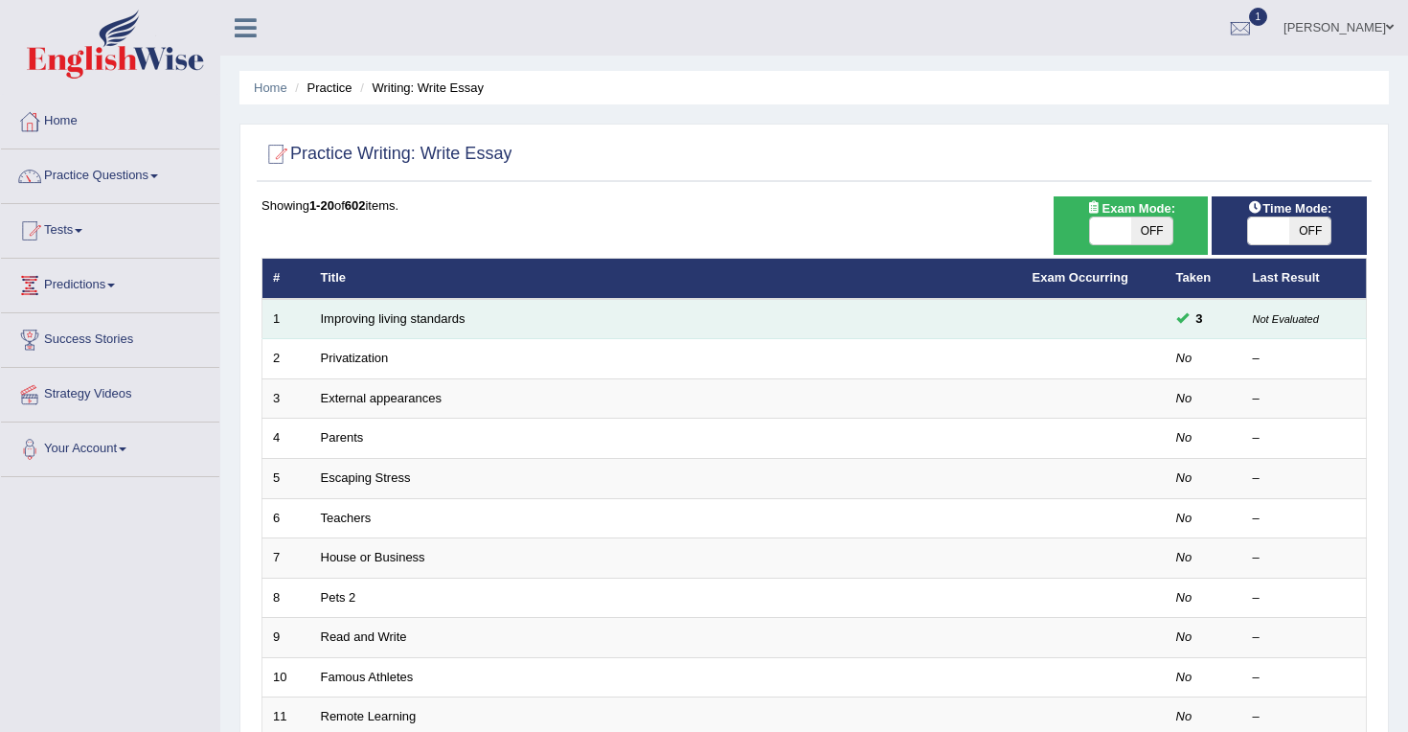
click at [446, 327] on td "Improving living standards" at bounding box center [666, 319] width 712 height 40
click at [454, 318] on link "Improving living standards" at bounding box center [393, 318] width 145 height 14
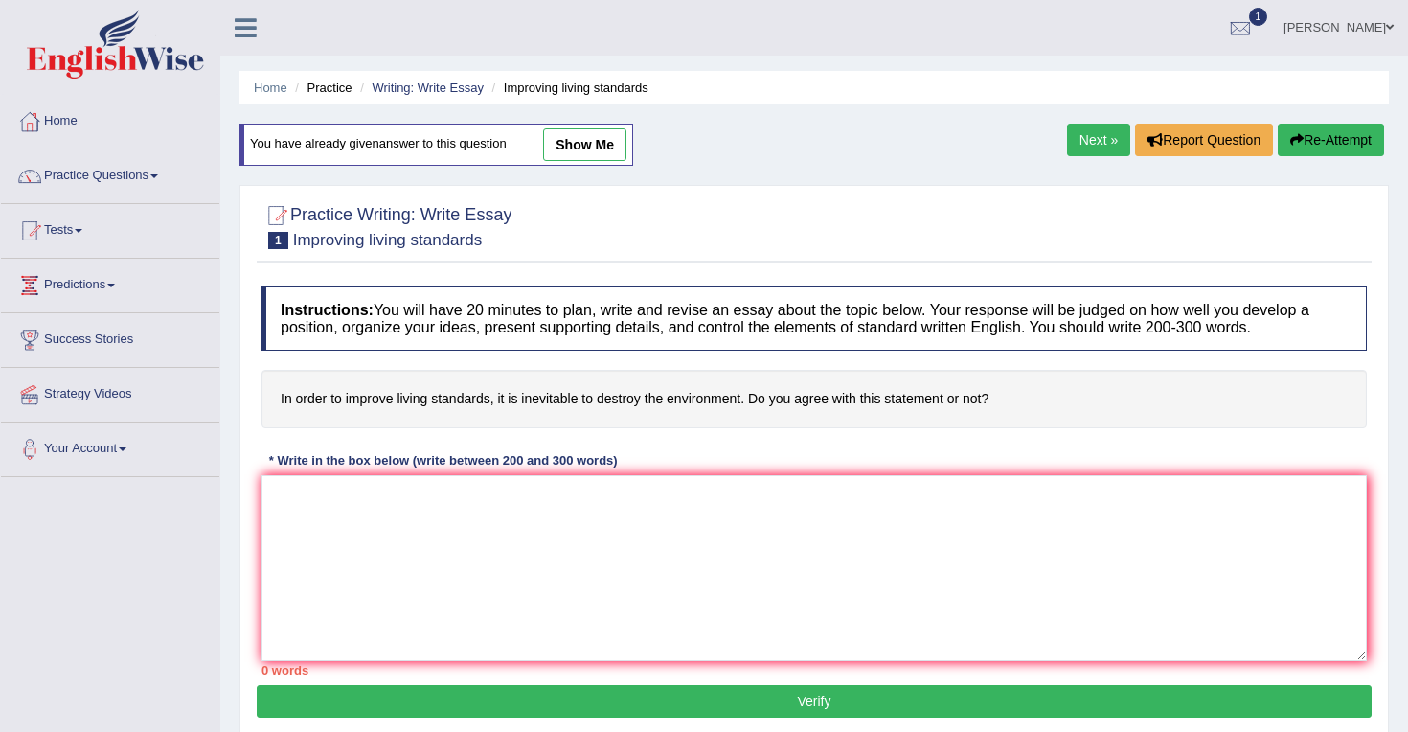
click at [598, 148] on link "show me" at bounding box center [584, 144] width 83 height 33
type textarea "Moreover, an additional benefit of living standards is its ability to groom you…"
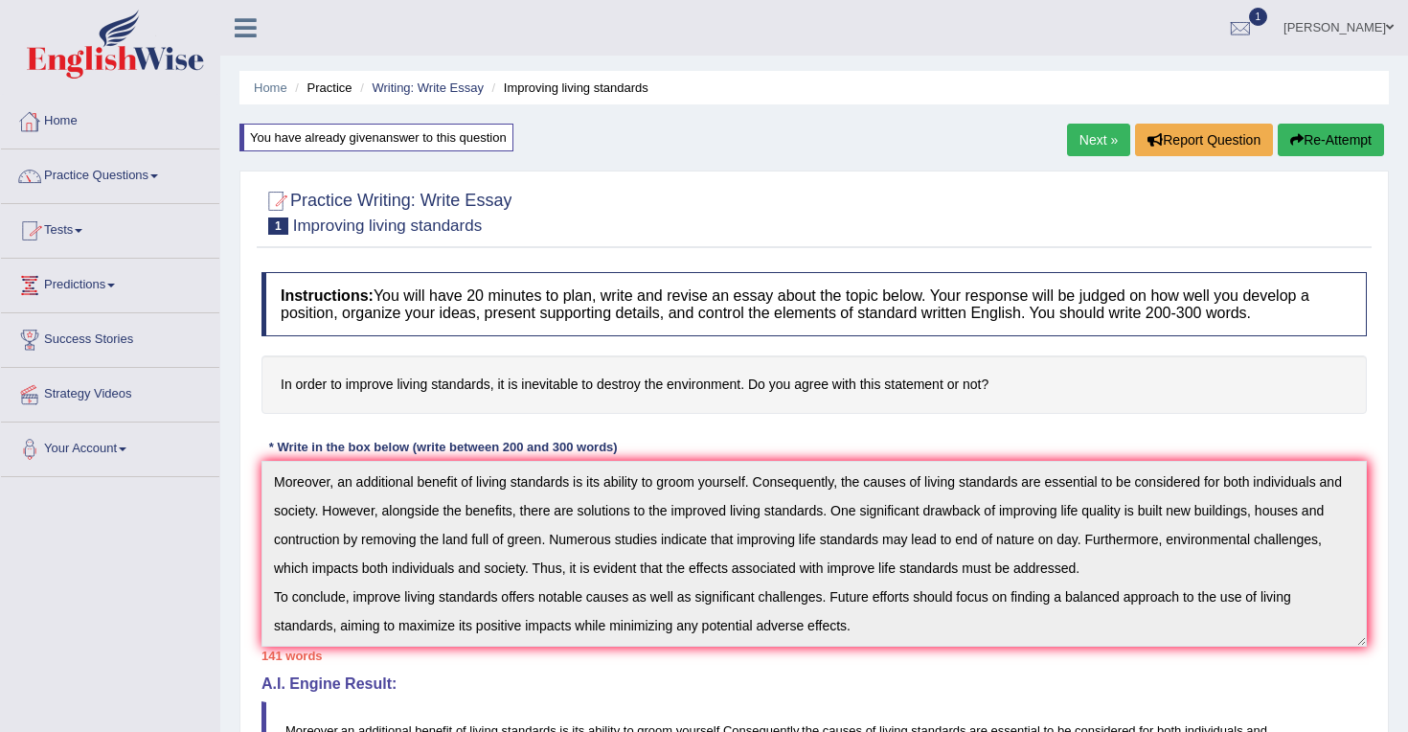
click at [140, 186] on link "Practice Questions" at bounding box center [110, 173] width 218 height 48
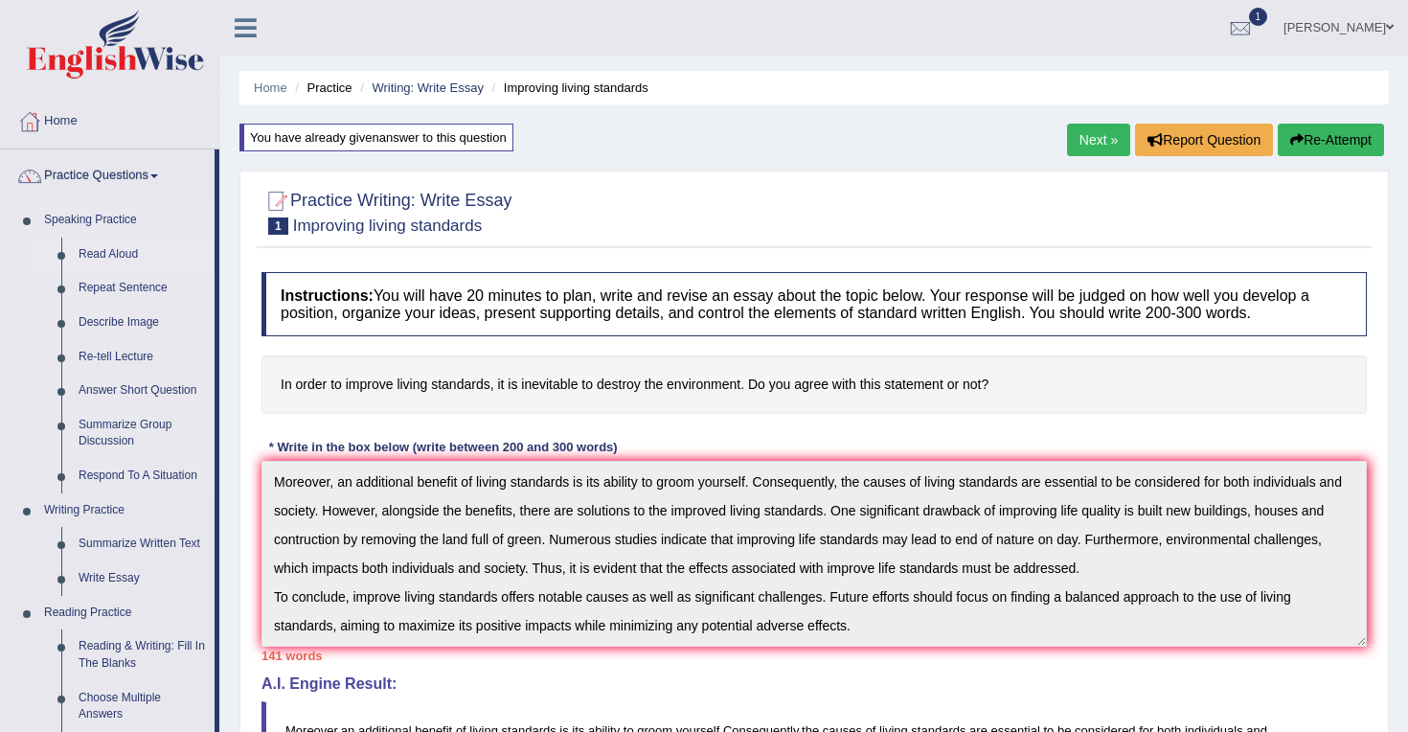
click at [120, 259] on link "Read Aloud" at bounding box center [142, 255] width 145 height 34
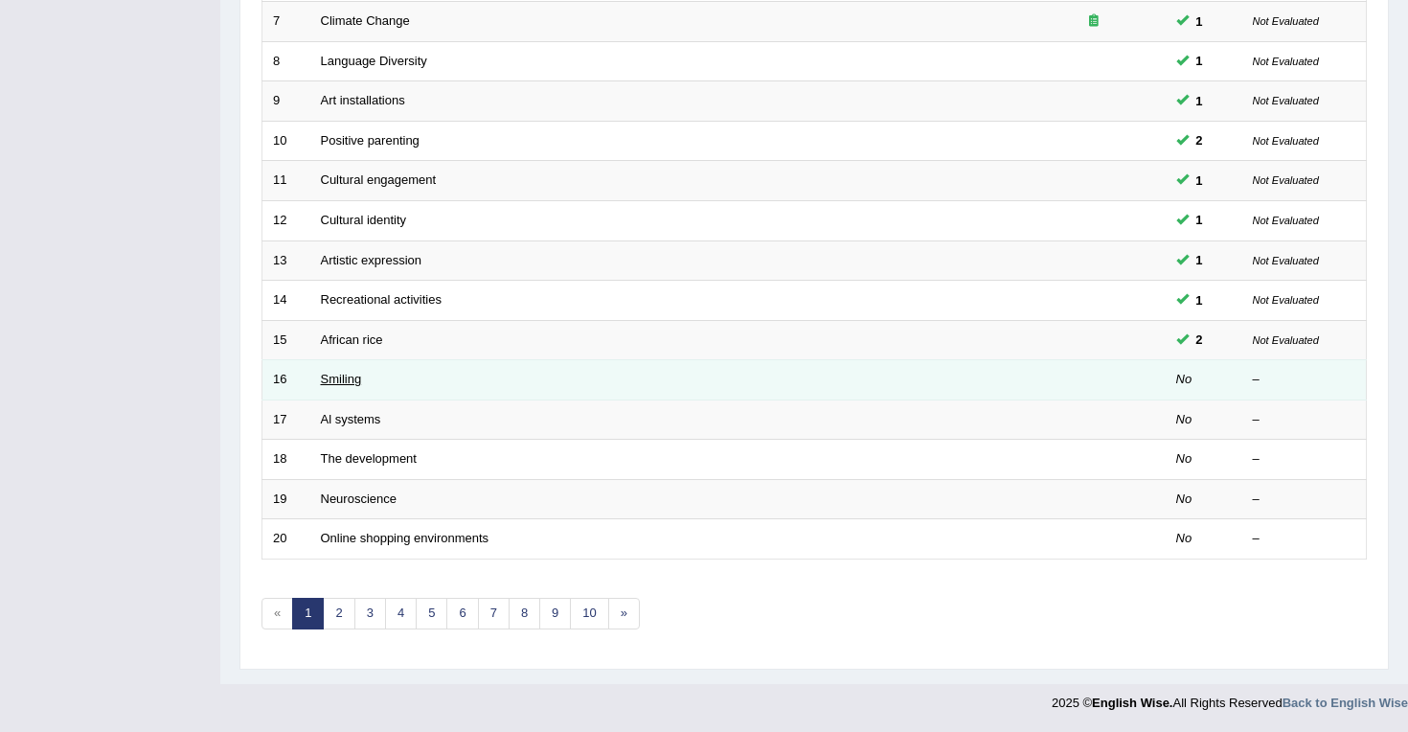
click at [335, 375] on link "Smiling" at bounding box center [341, 379] width 41 height 14
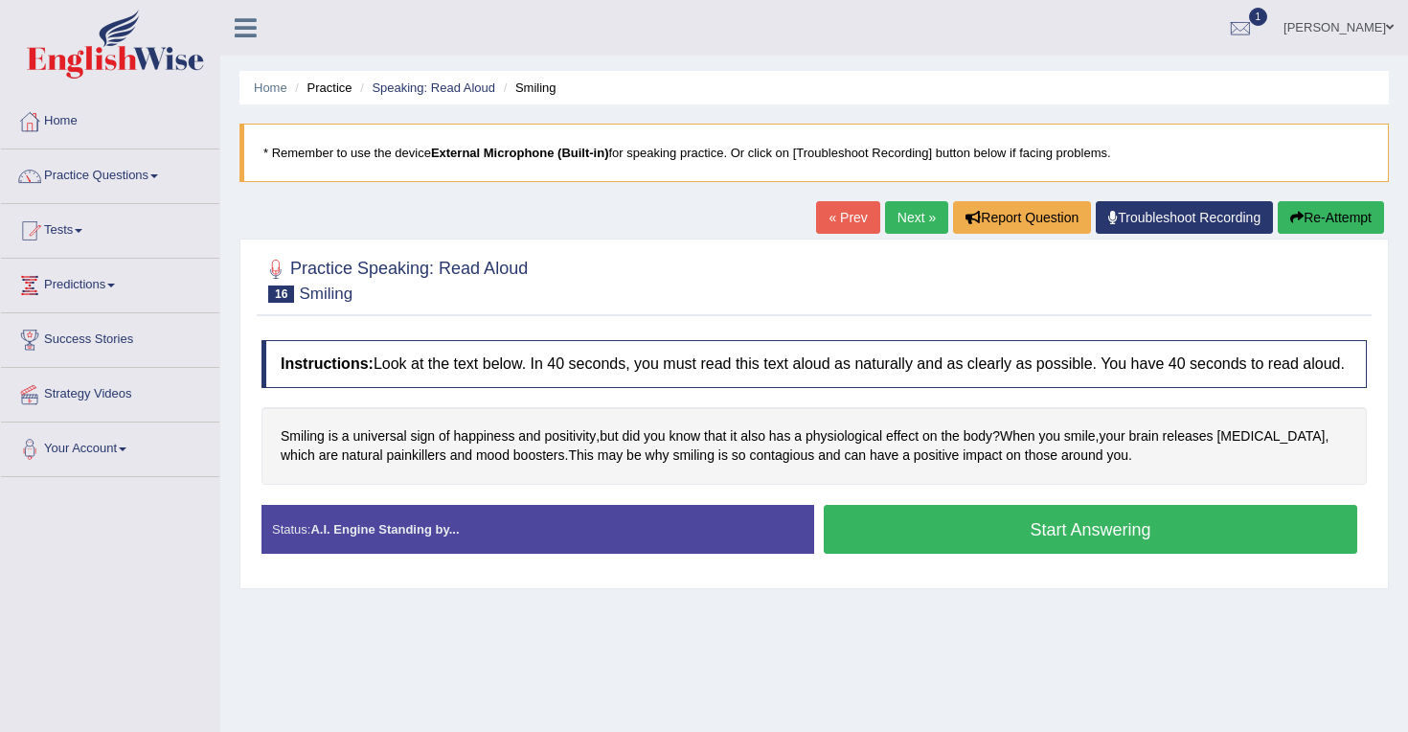
click at [1000, 536] on button "Start Answering" at bounding box center [1091, 529] width 534 height 49
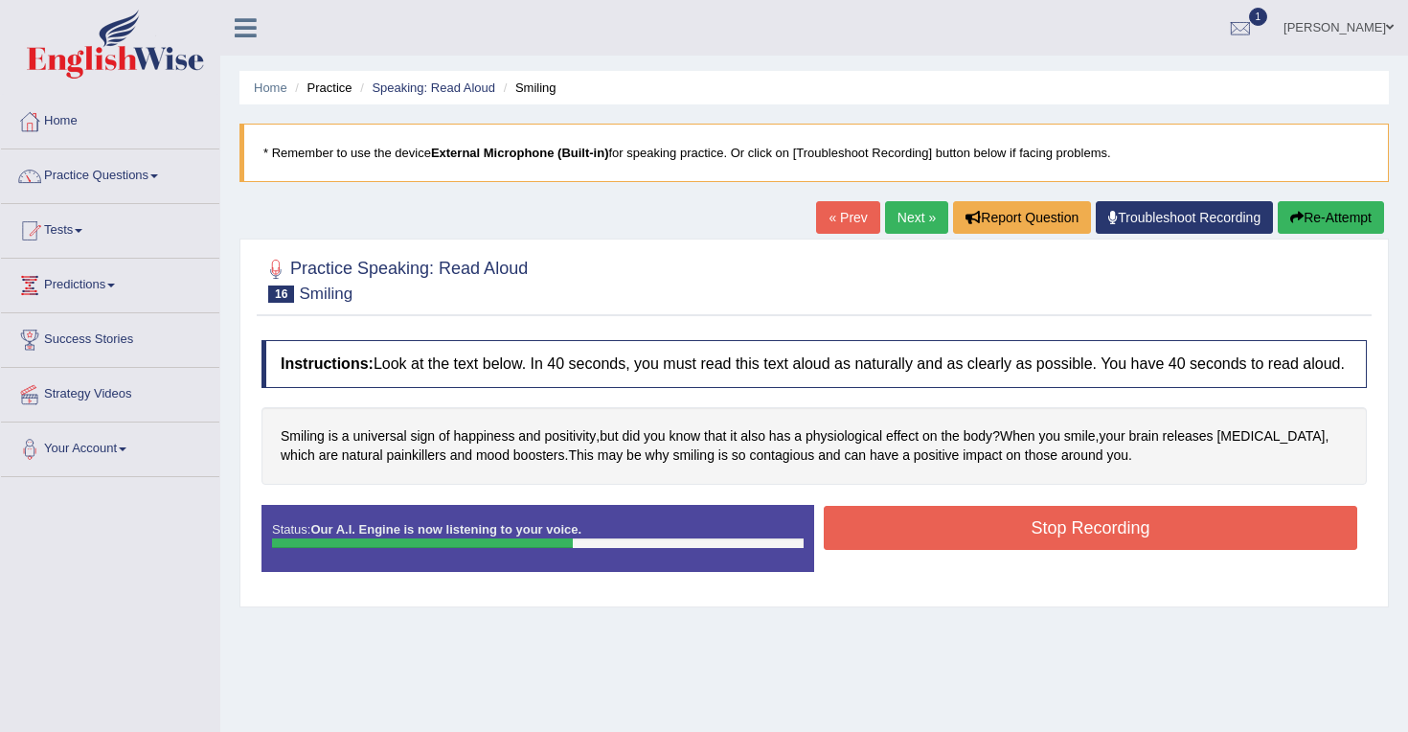
click at [1107, 541] on button "Stop Recording" at bounding box center [1091, 528] width 534 height 44
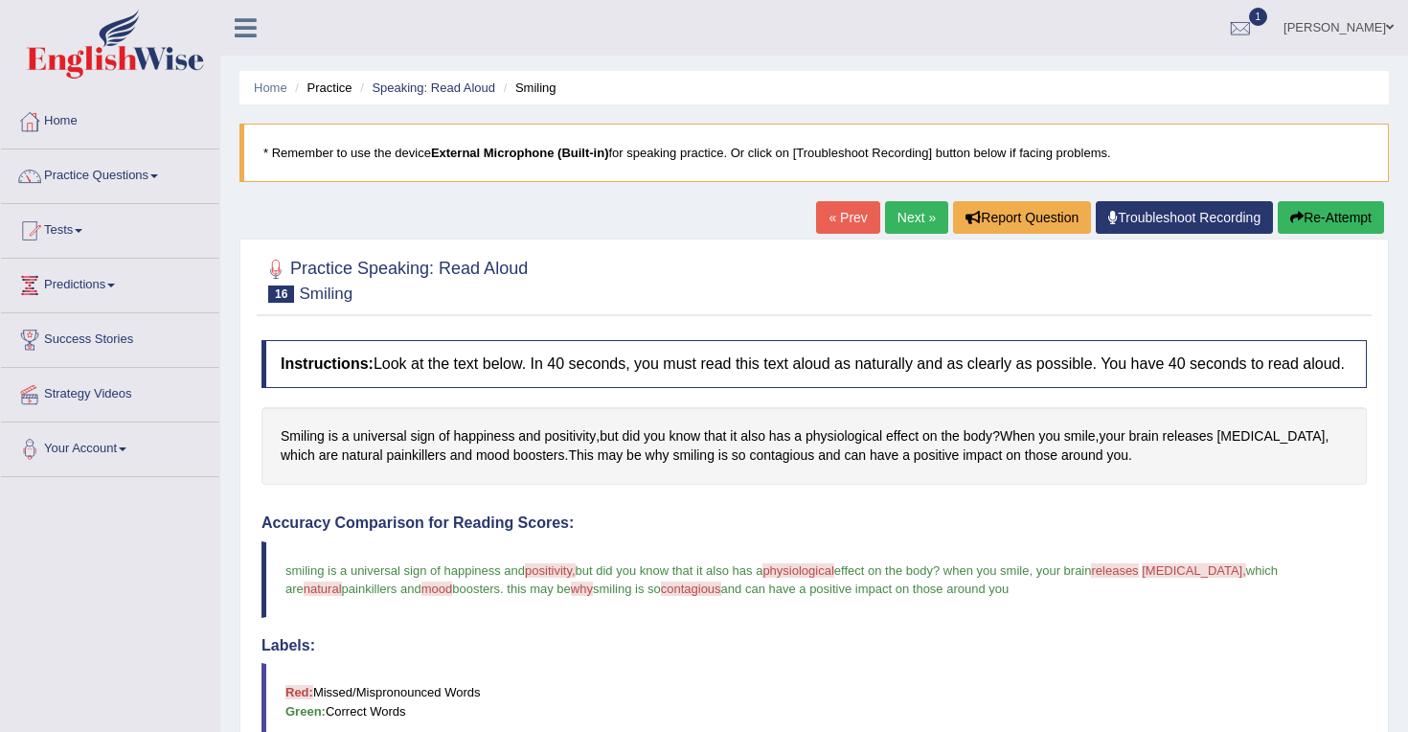
click at [901, 211] on link "Next »" at bounding box center [916, 217] width 63 height 33
